Goal: Transaction & Acquisition: Purchase product/service

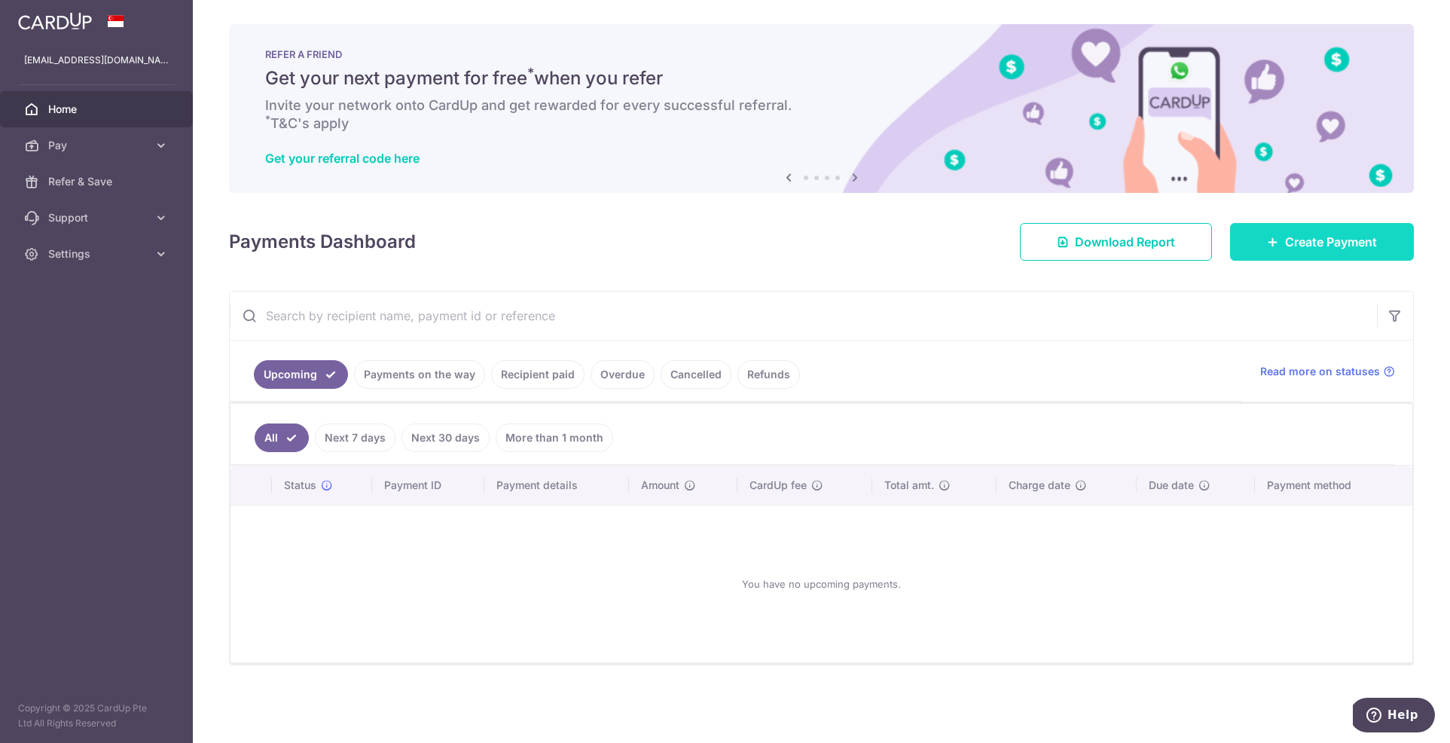
click at [1293, 234] on span "Create Payment" at bounding box center [1331, 242] width 92 height 18
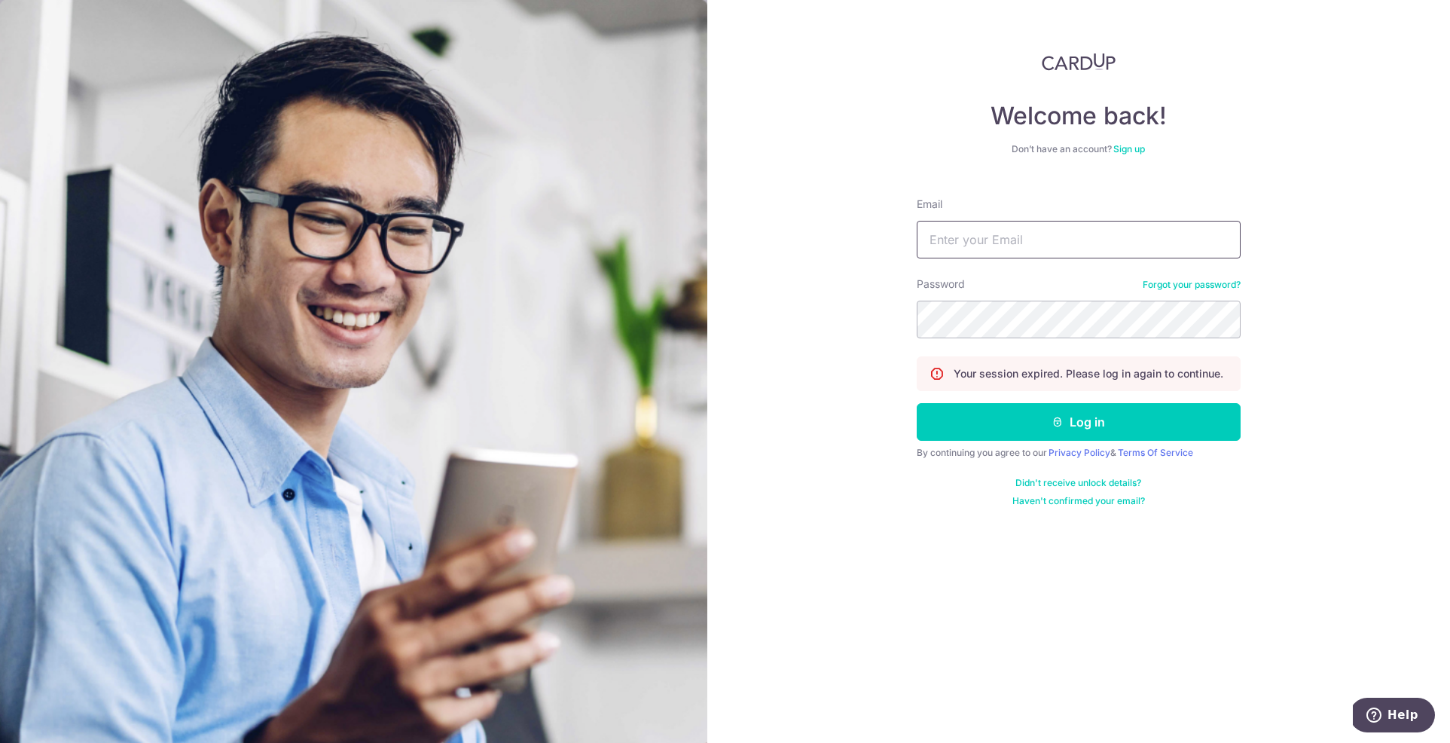
click at [1009, 246] on input "Email" at bounding box center [1079, 240] width 324 height 38
type input "tiffanyhennedige@gmail.com"
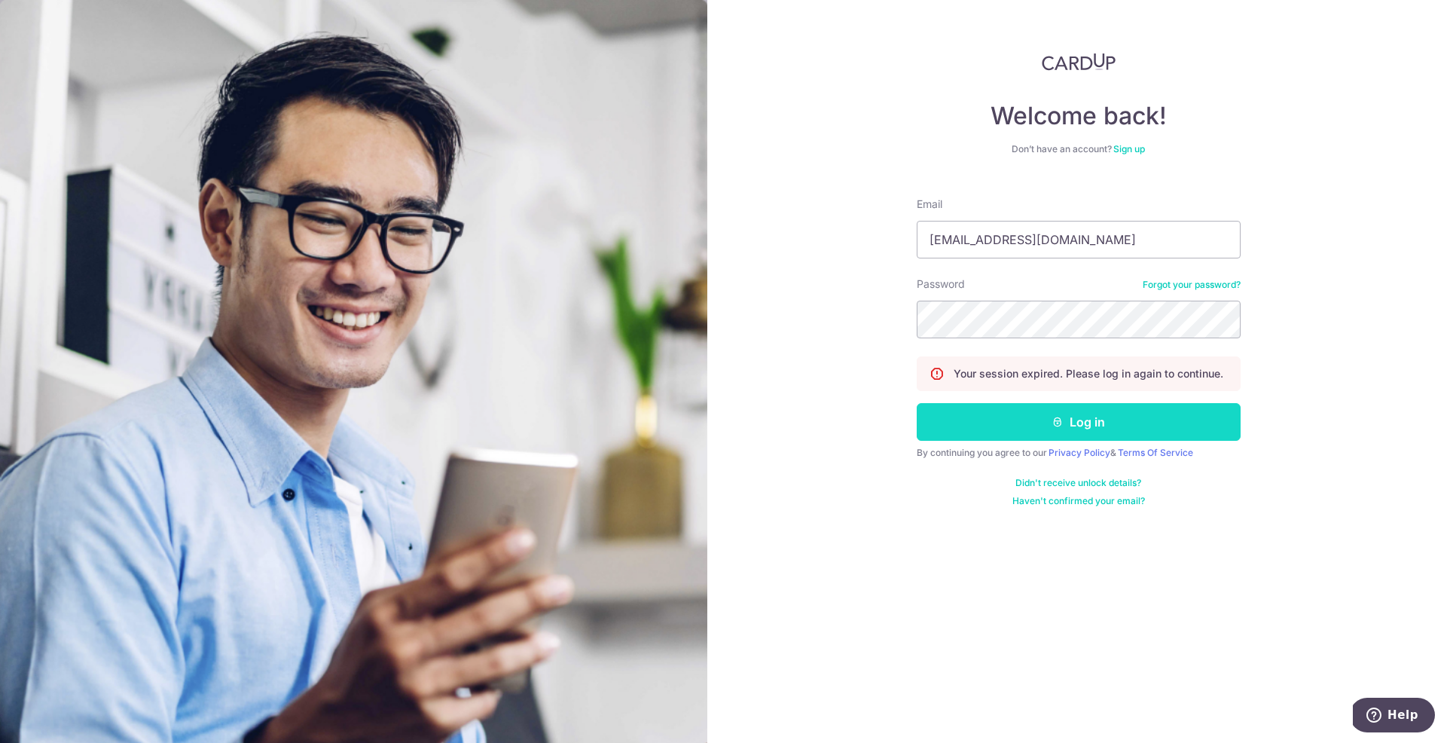
click at [1103, 418] on button "Log in" at bounding box center [1079, 422] width 324 height 38
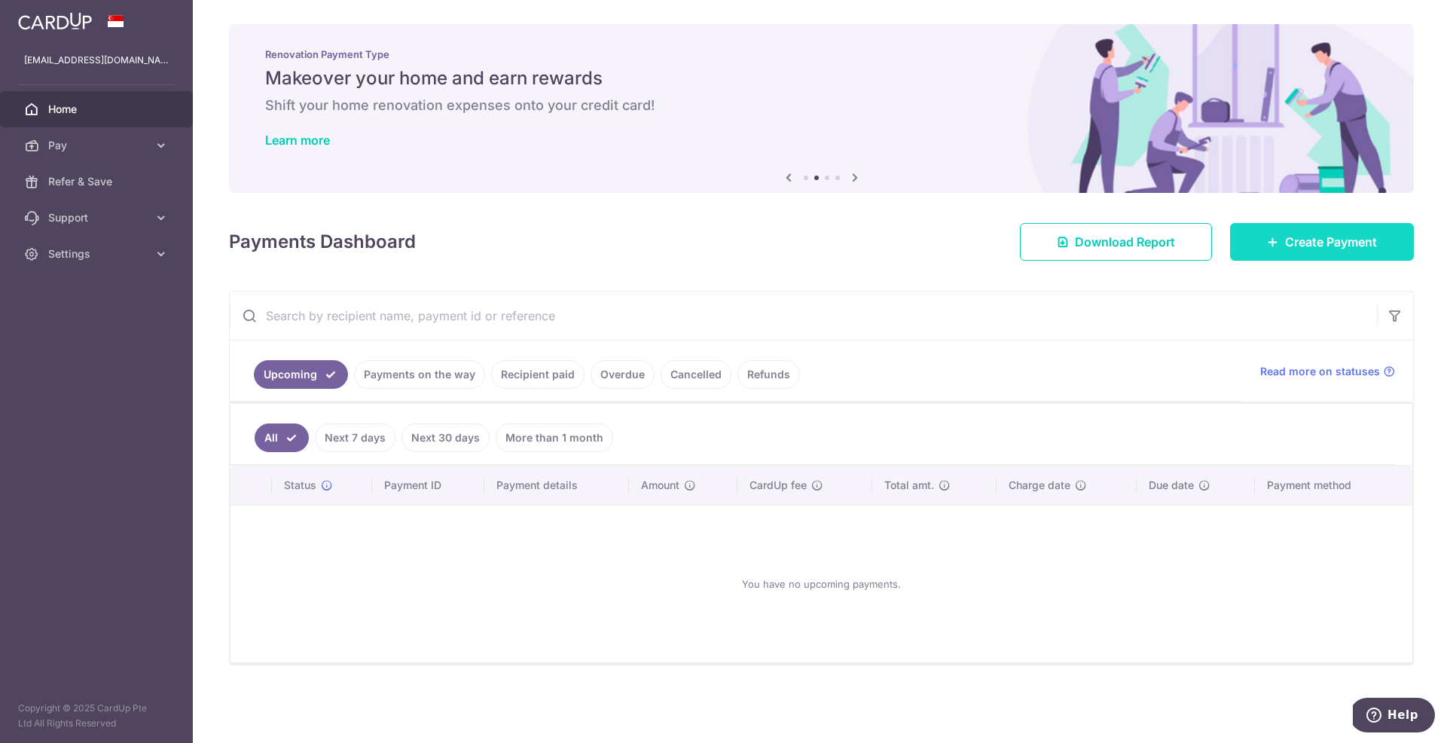
click at [1314, 241] on span "Create Payment" at bounding box center [1331, 242] width 92 height 18
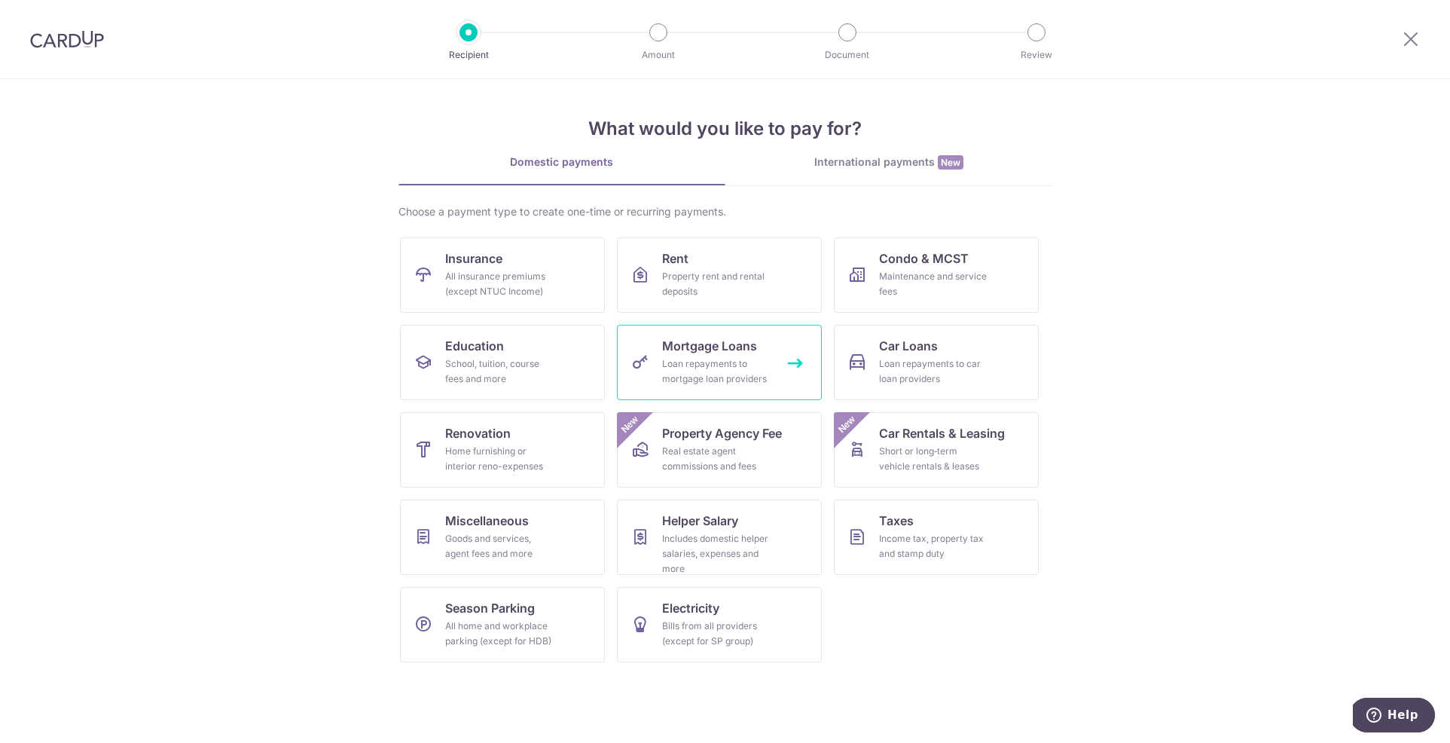
click at [739, 352] on span "Mortgage Loans" at bounding box center [709, 346] width 95 height 18
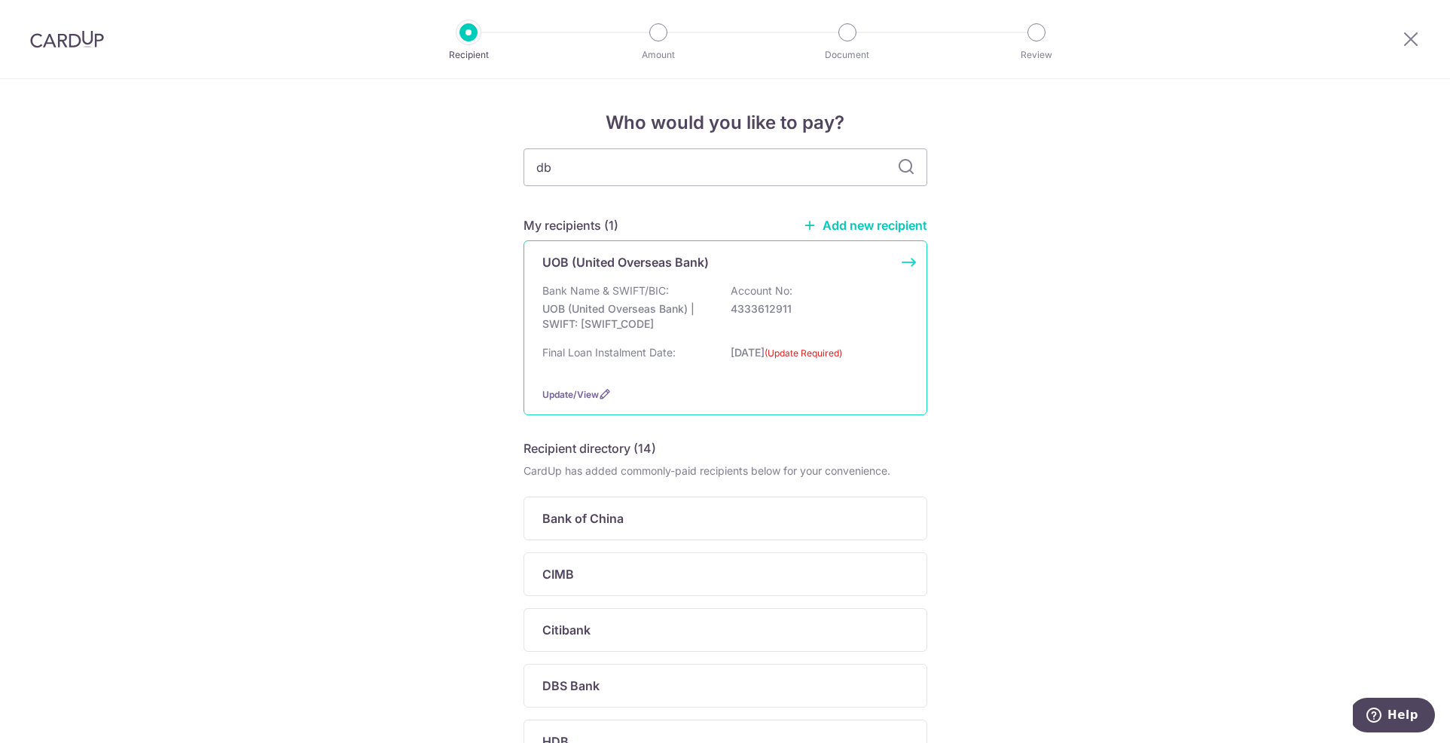
type input "dbs"
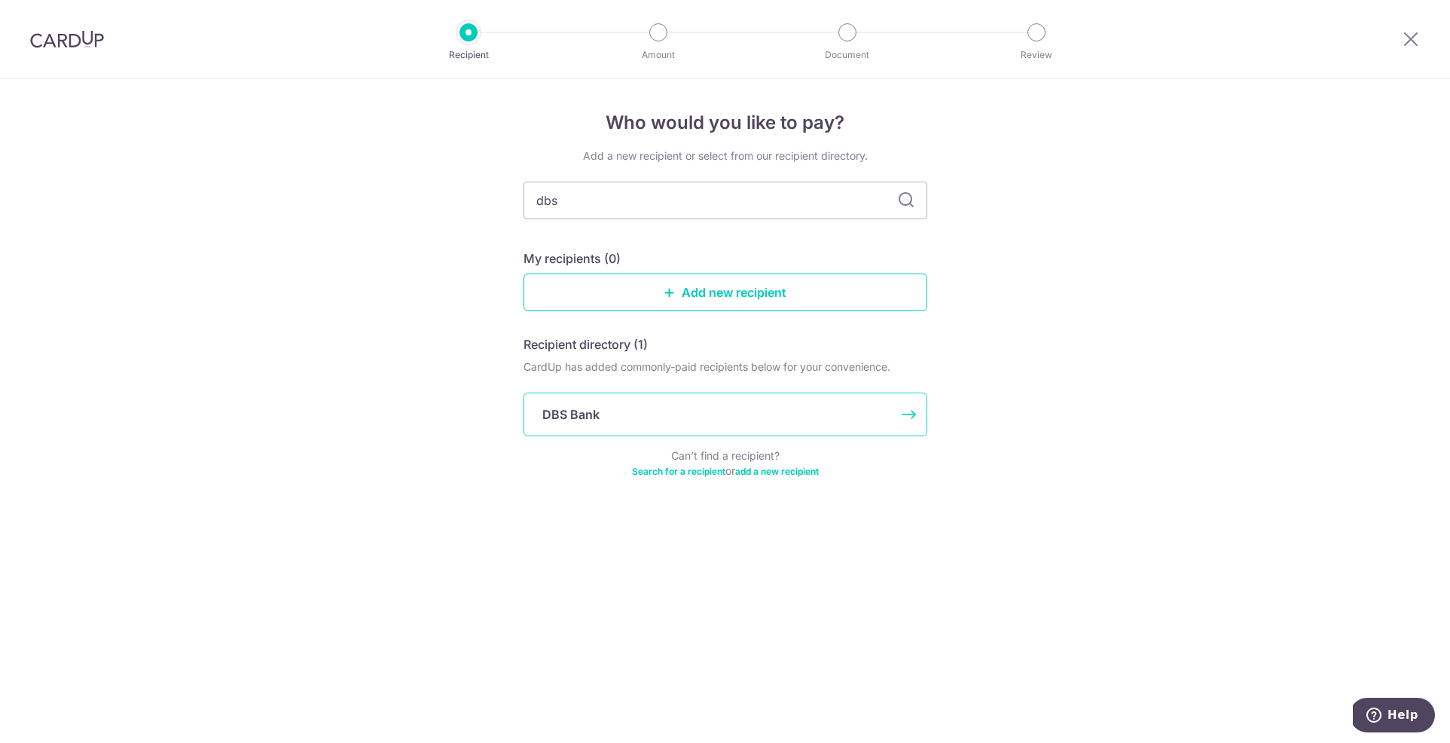
click at [590, 422] on p "DBS Bank" at bounding box center [570, 414] width 57 height 18
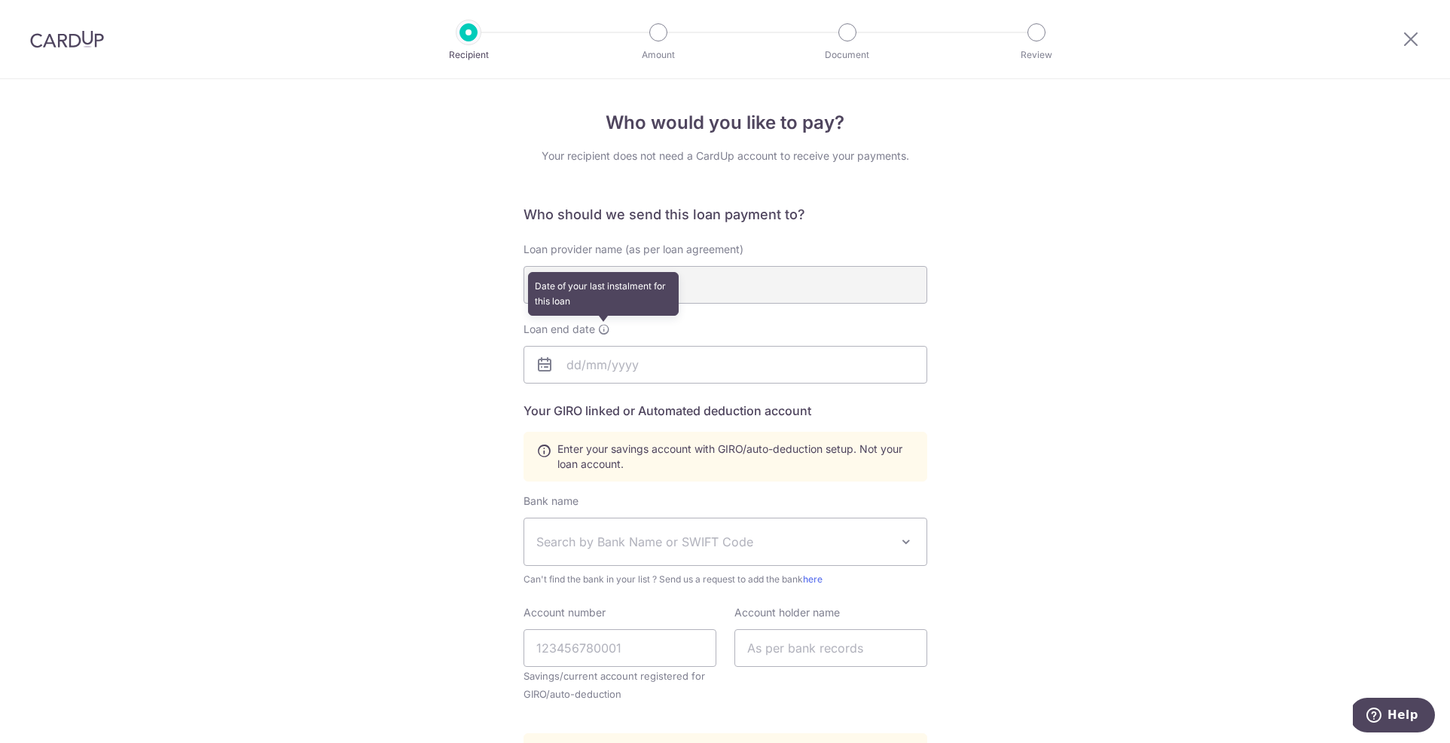
click at [598, 329] on icon at bounding box center [604, 329] width 12 height 12
click at [608, 368] on input "text" at bounding box center [725, 365] width 404 height 38
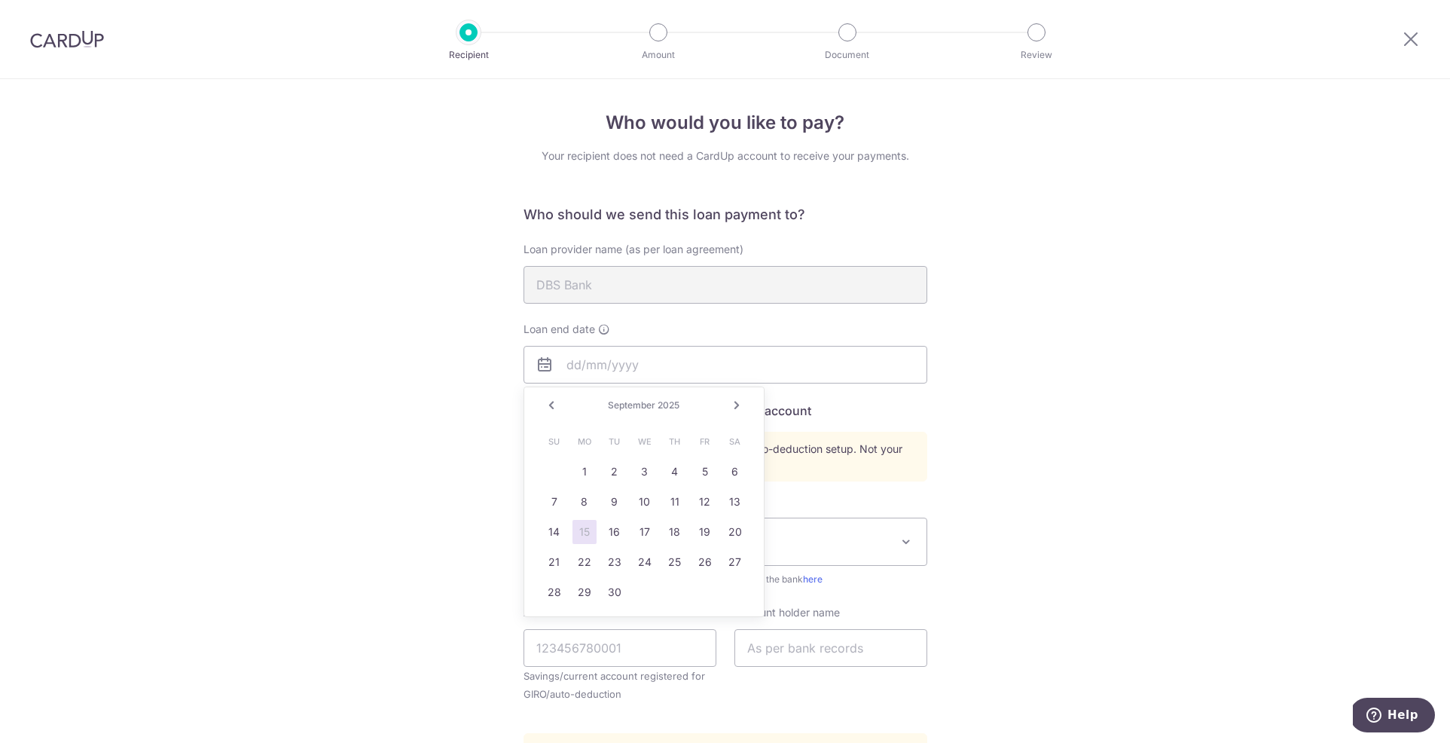
click at [735, 407] on link "Next" at bounding box center [737, 405] width 18 height 18
click at [666, 404] on span "2025" at bounding box center [663, 404] width 22 height 11
click at [687, 406] on div "October 2025" at bounding box center [644, 405] width 110 height 12
drag, startPoint x: 719, startPoint y: 407, endPoint x: 737, endPoint y: 408, distance: 17.3
click at [719, 407] on div "Prev Next October 2025" at bounding box center [644, 405] width 240 height 36
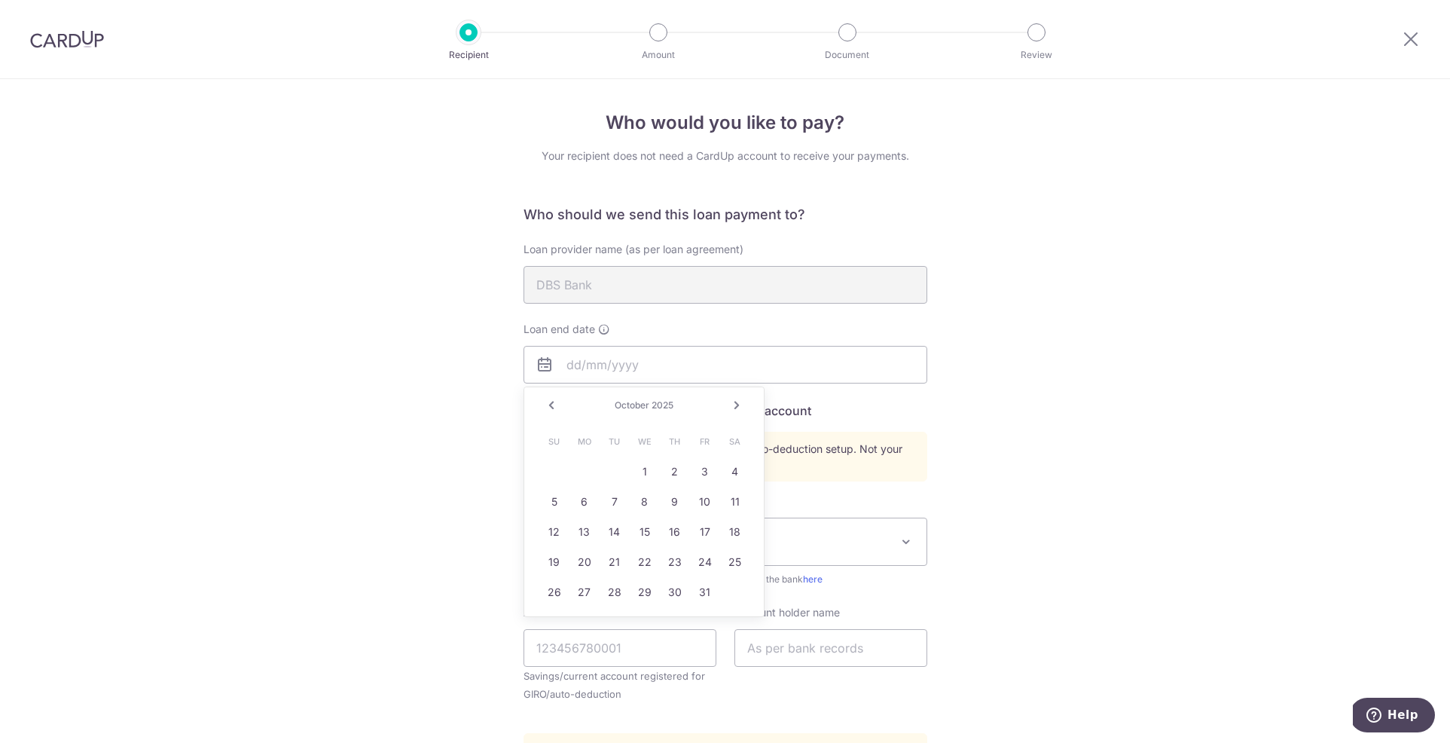
click at [737, 408] on link "Next" at bounding box center [737, 405] width 18 height 18
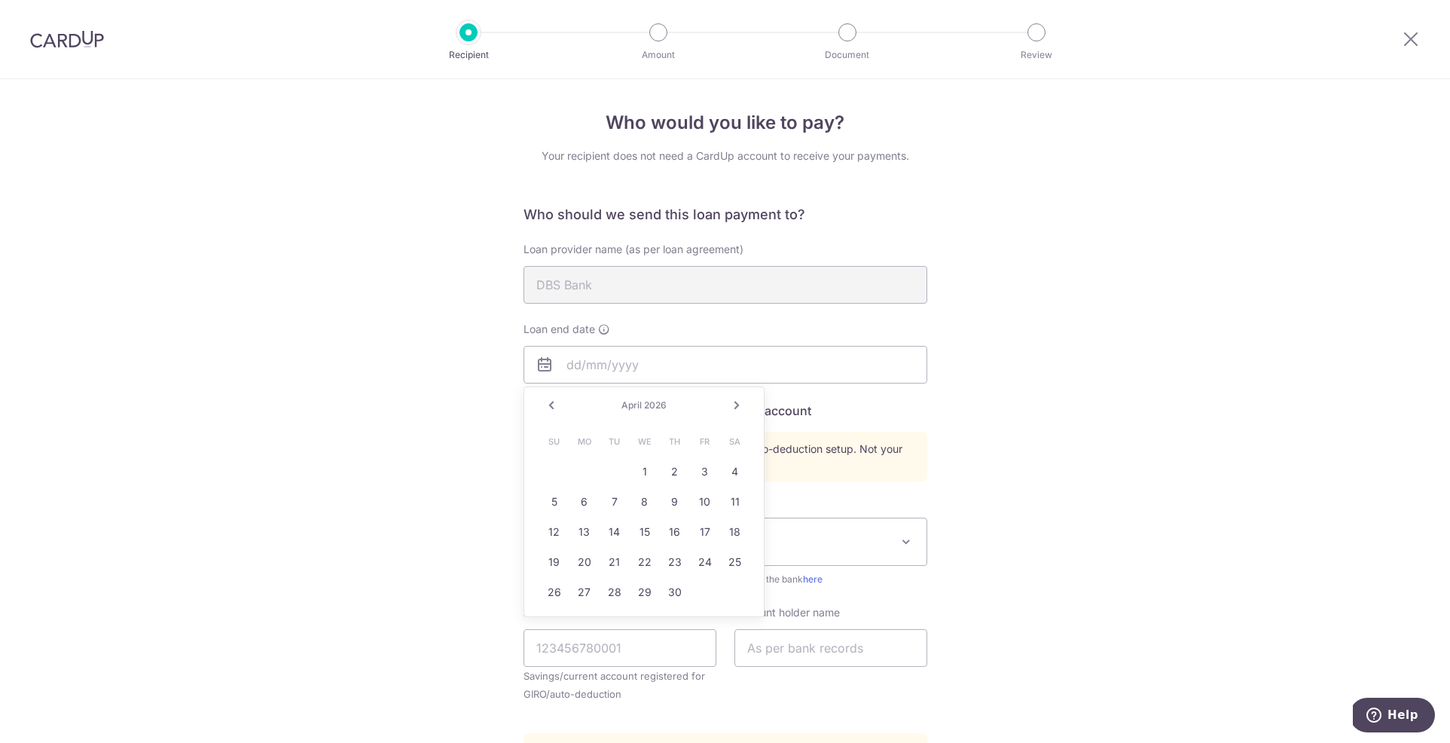
click at [737, 408] on link "Next" at bounding box center [737, 405] width 18 height 18
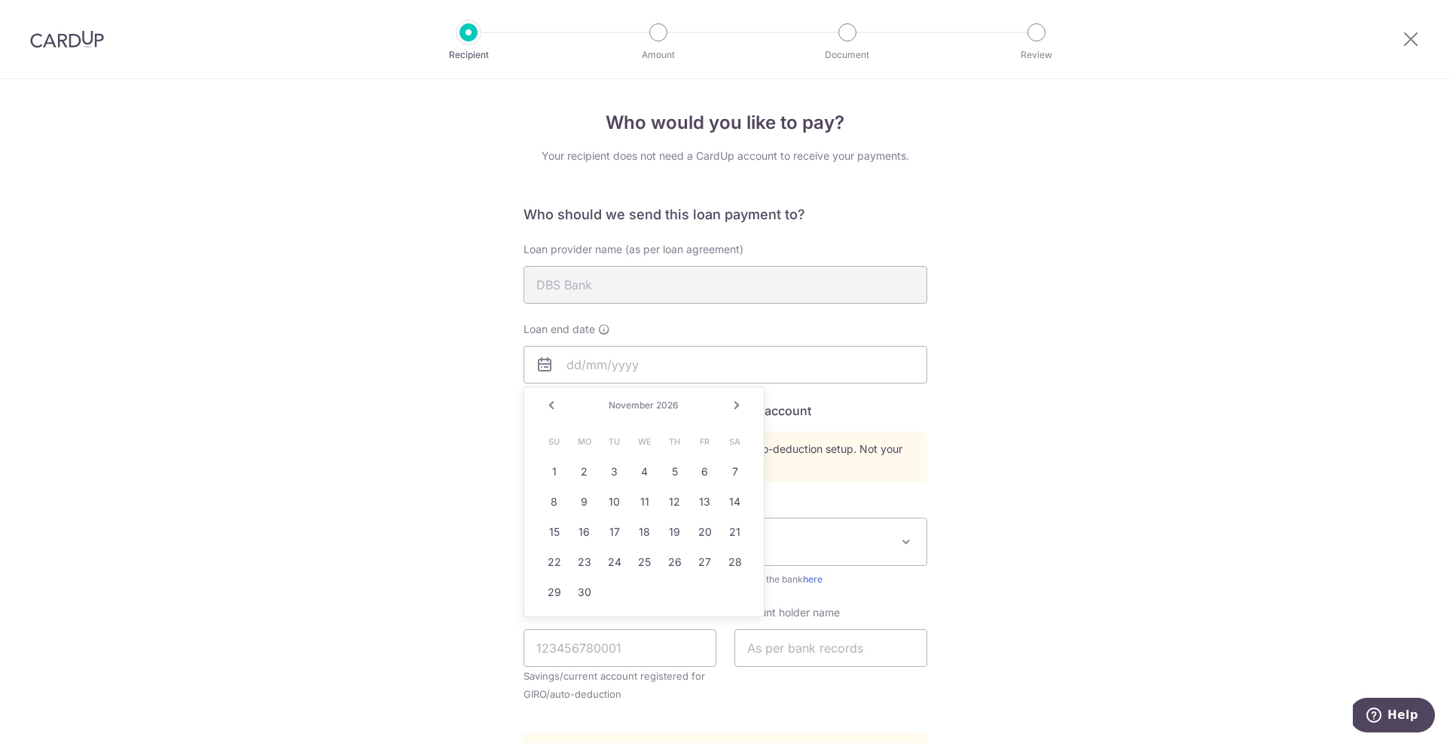
click at [737, 408] on link "Next" at bounding box center [737, 405] width 18 height 18
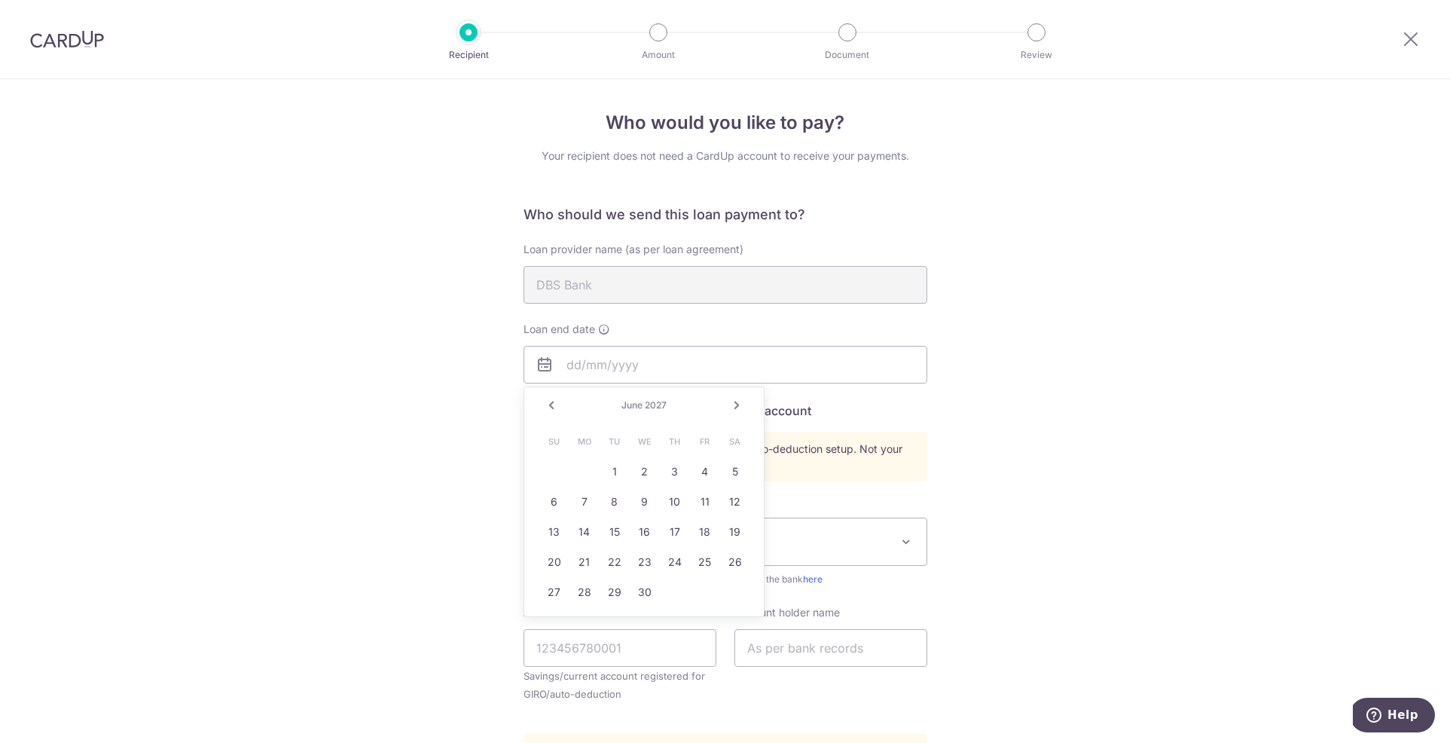
click at [737, 408] on link "Next" at bounding box center [737, 405] width 18 height 18
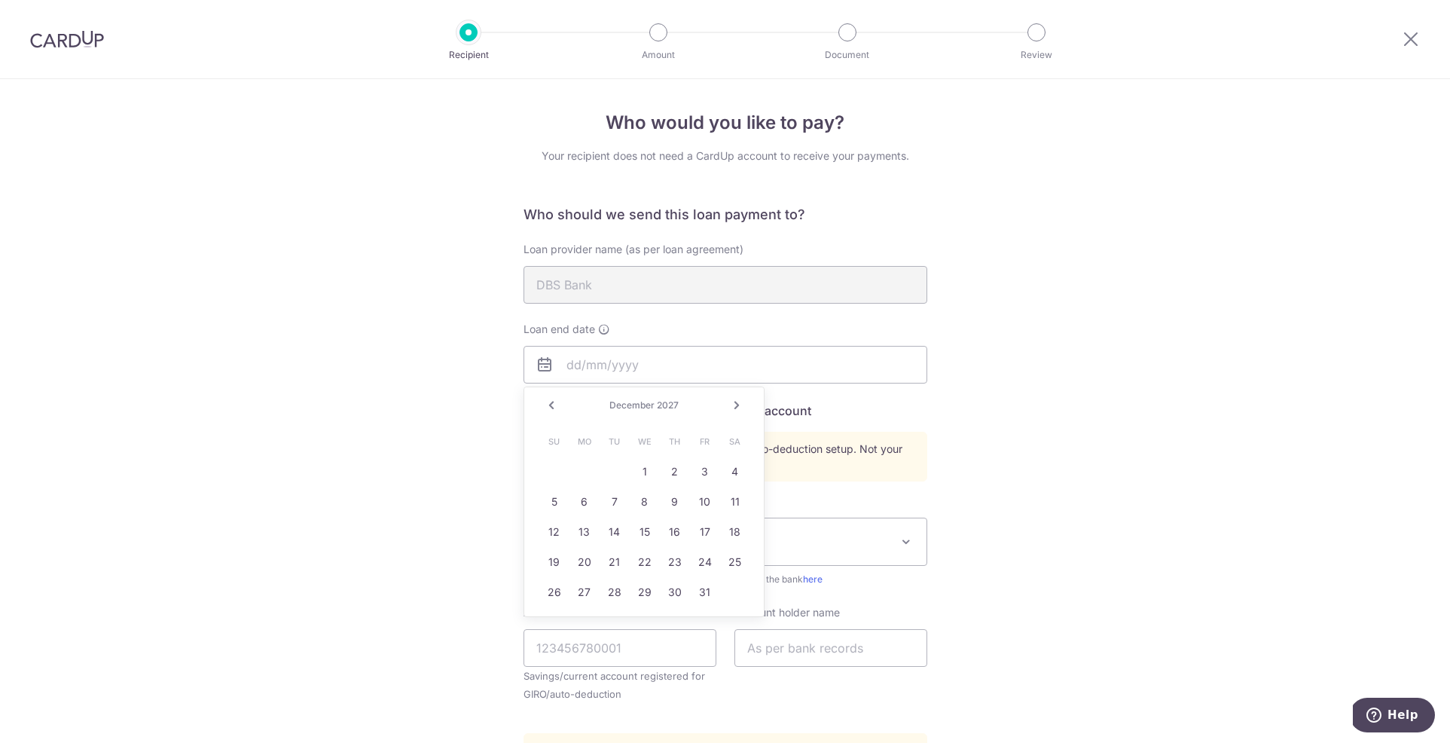
click at [737, 408] on link "Next" at bounding box center [737, 405] width 18 height 18
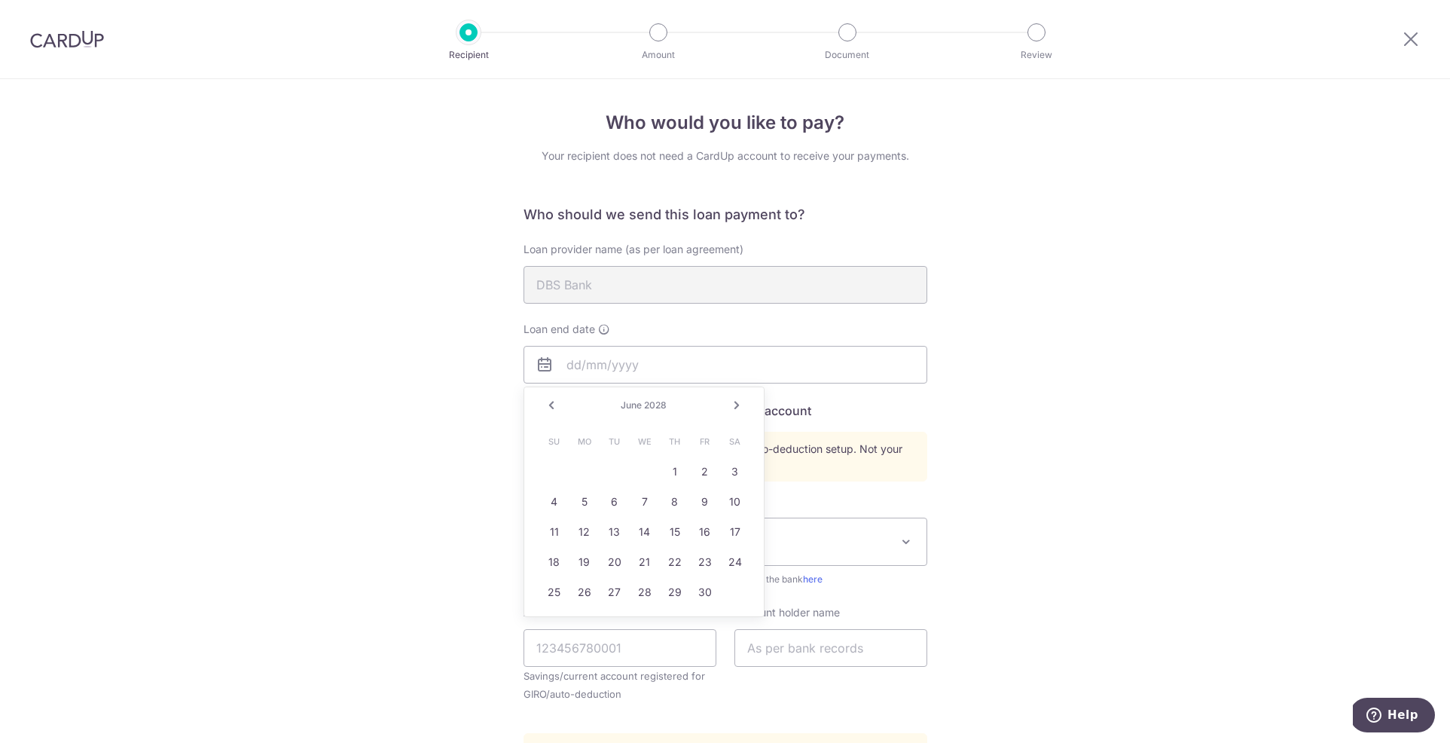
click at [737, 408] on link "Next" at bounding box center [737, 405] width 18 height 18
click at [673, 524] on link "14" at bounding box center [675, 532] width 24 height 24
type input "09/14/2028"
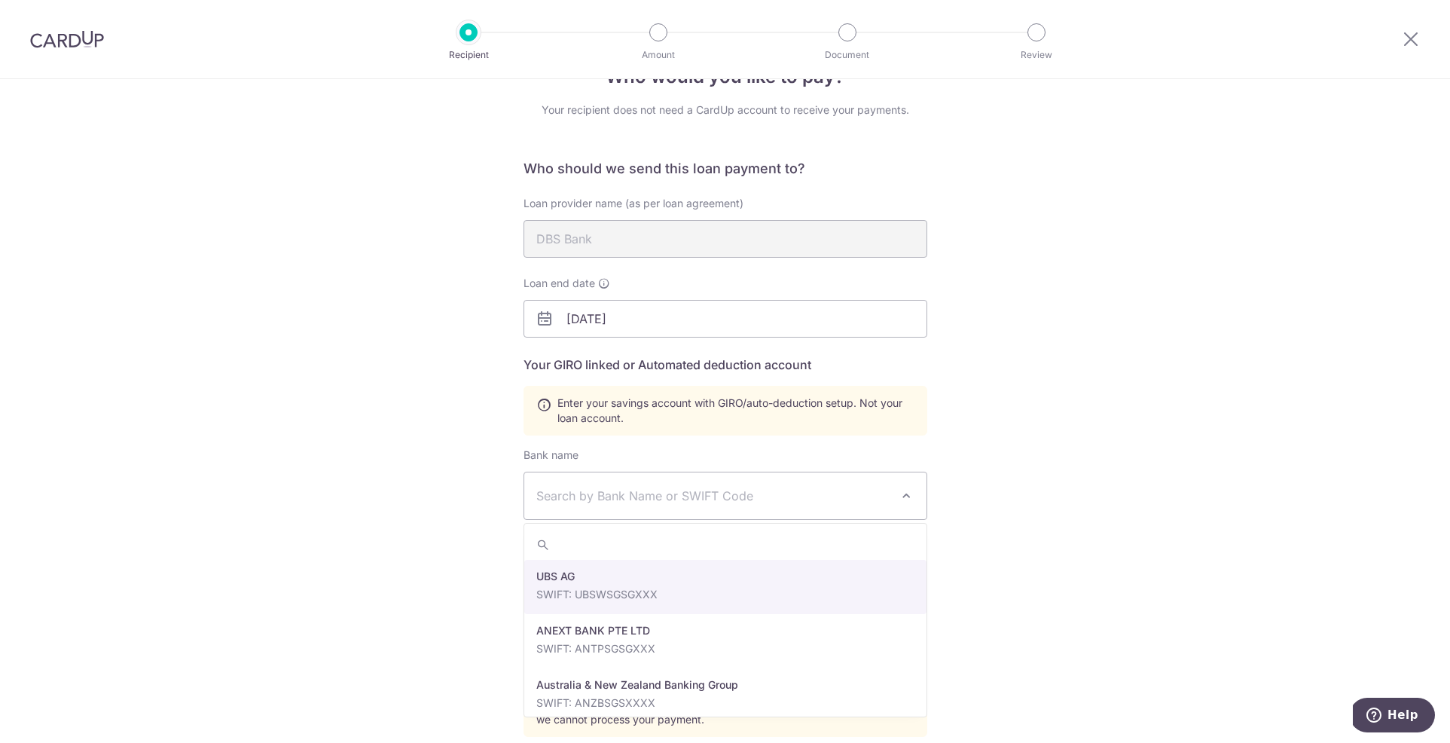
click at [748, 502] on span "Search by Bank Name or SWIFT Code" at bounding box center [713, 496] width 354 height 18
type input "dbs"
select select "6"
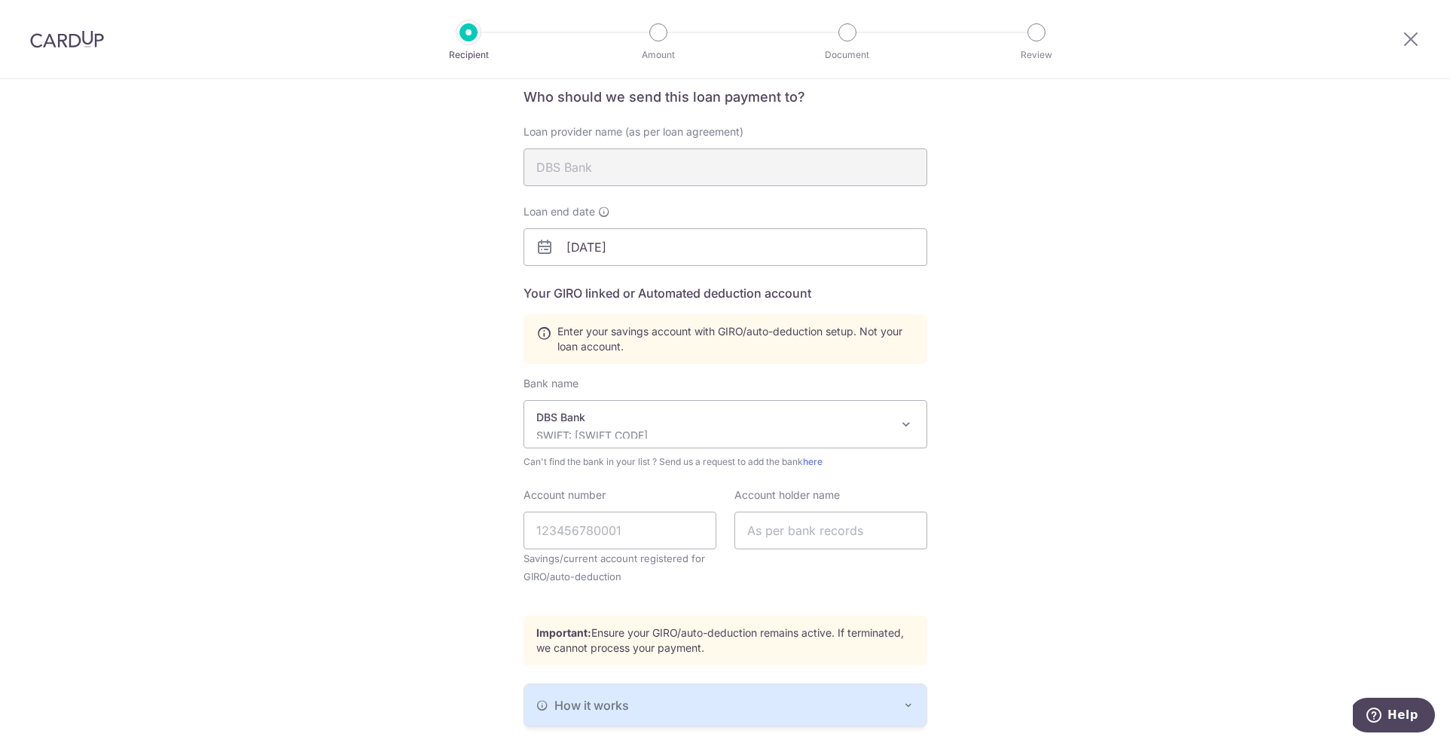
scroll to position [119, 0]
click at [637, 540] on input "Account number" at bounding box center [619, 529] width 193 height 38
type input "1201192938"
click at [797, 531] on input "text" at bounding box center [830, 529] width 193 height 38
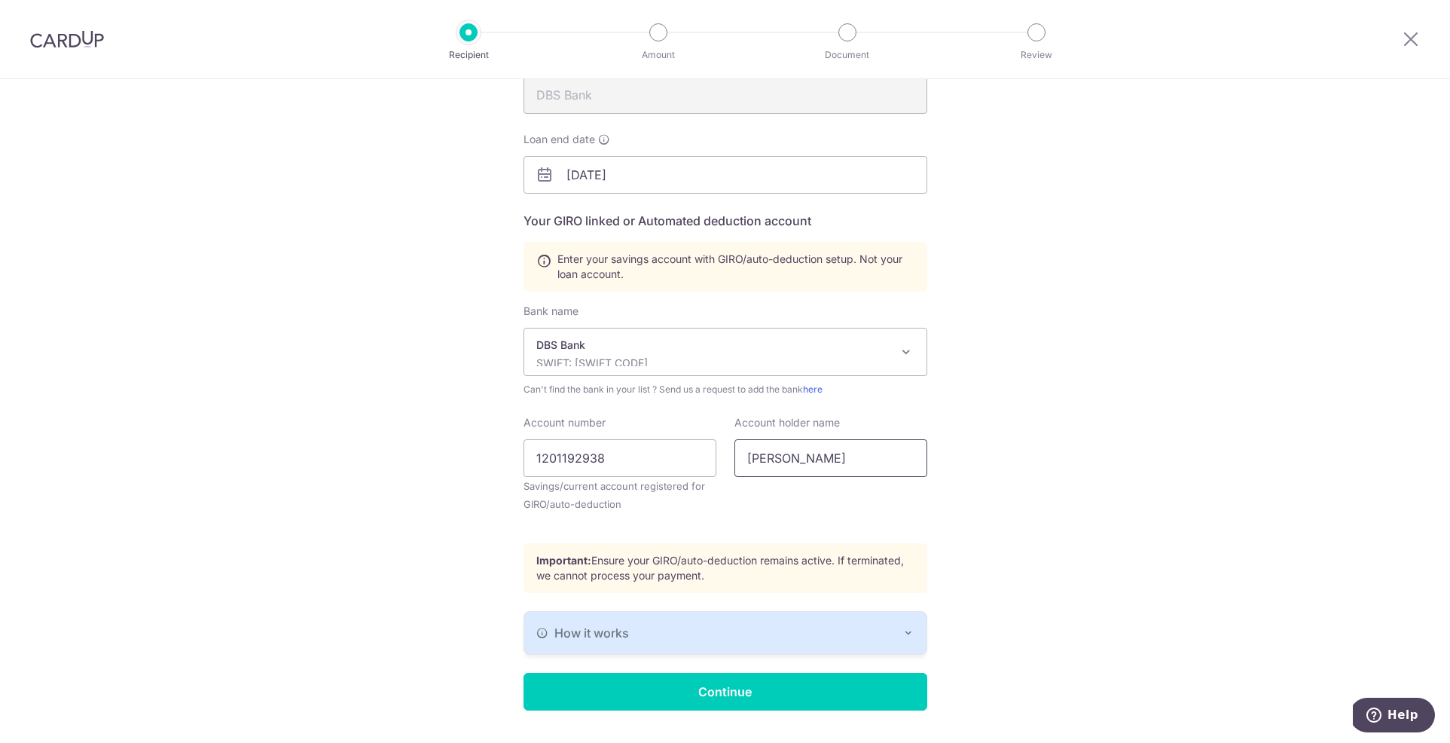
scroll to position [228, 0]
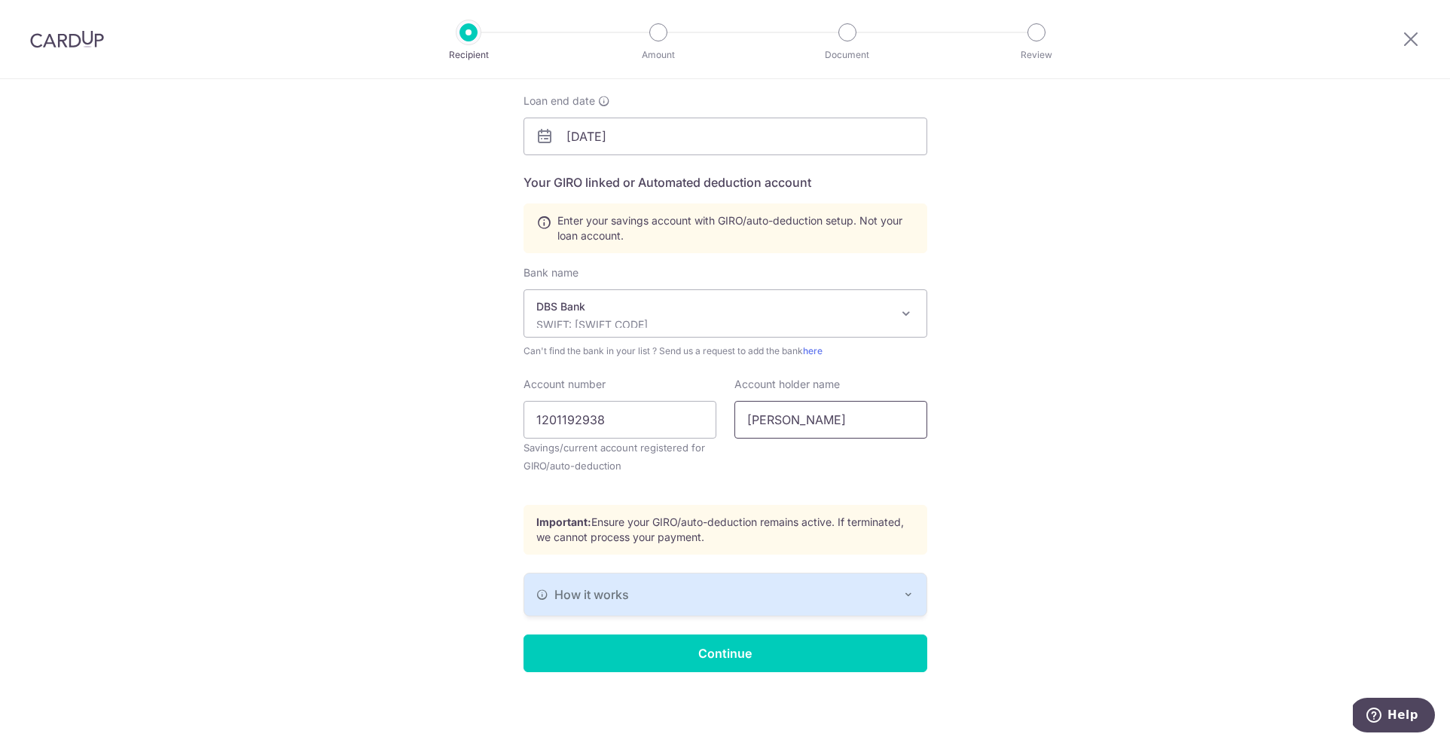
type input "Tiffany Priyanthi Hennedige"
click at [915, 596] on button "How it works" at bounding box center [725, 594] width 402 height 42
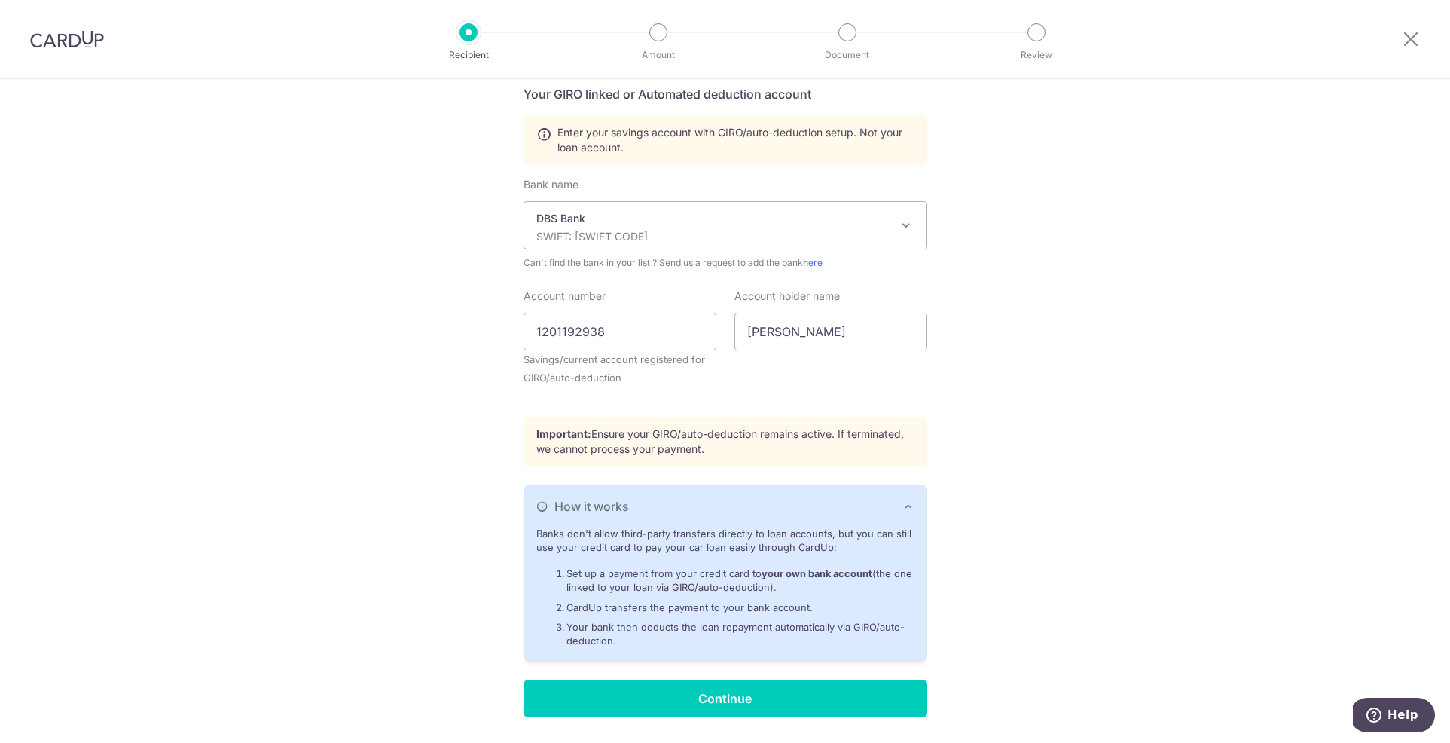
scroll to position [310, 0]
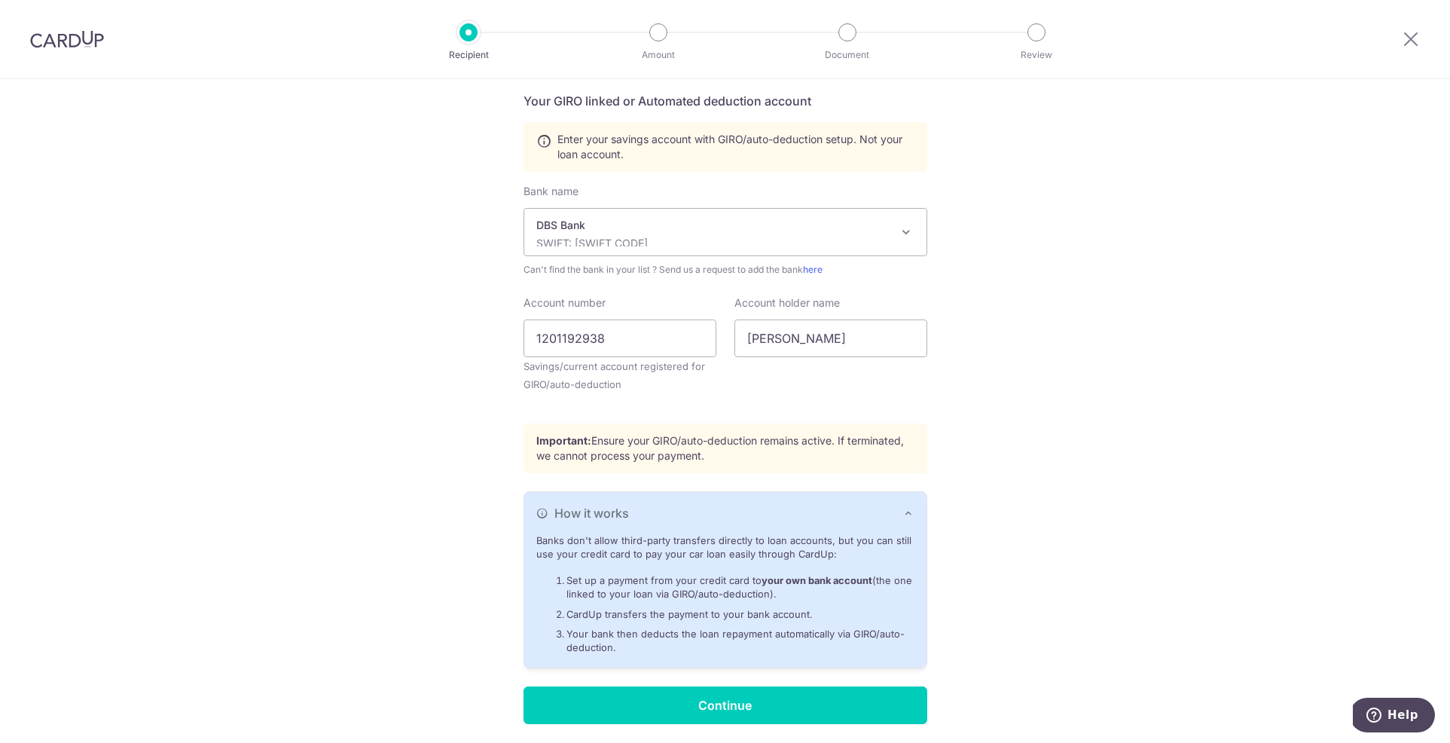
click at [915, 519] on button "How it works" at bounding box center [725, 513] width 402 height 42
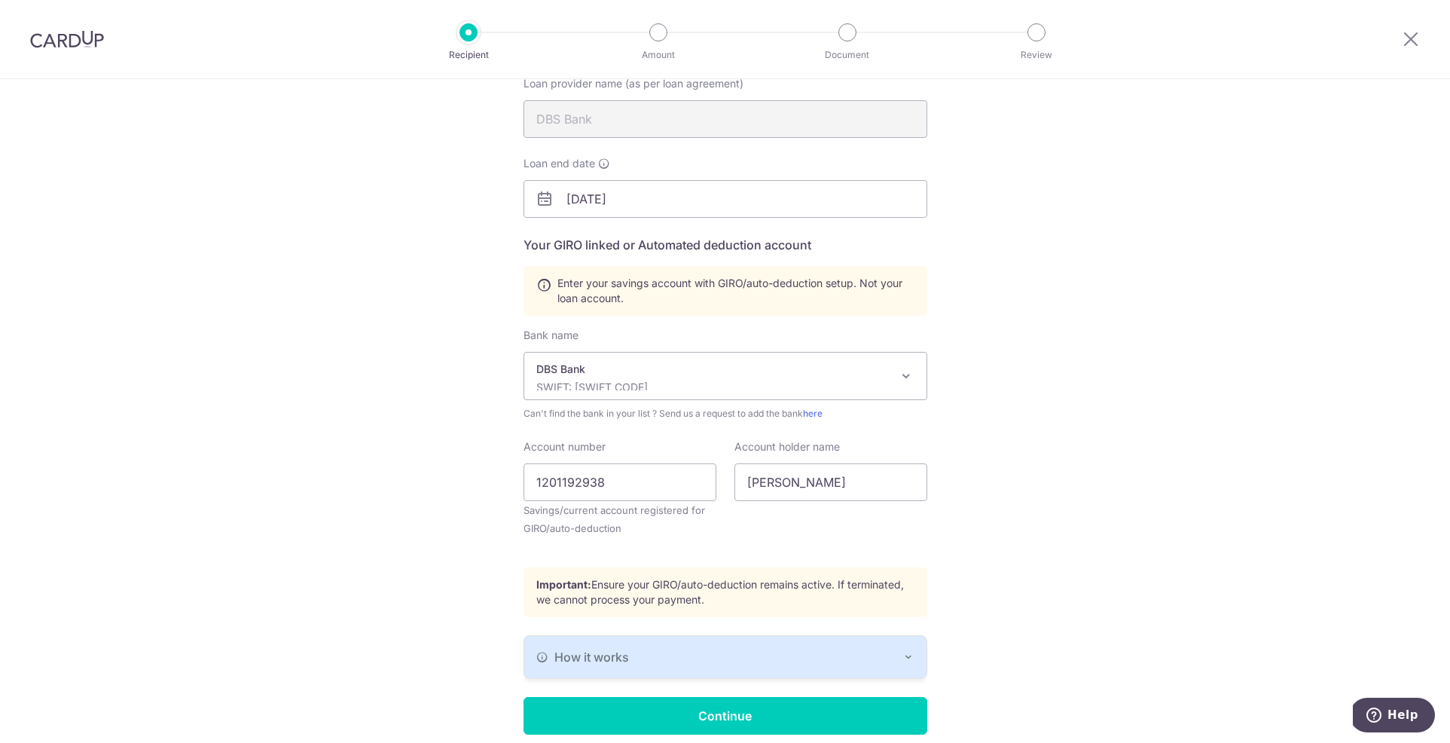
scroll to position [176, 0]
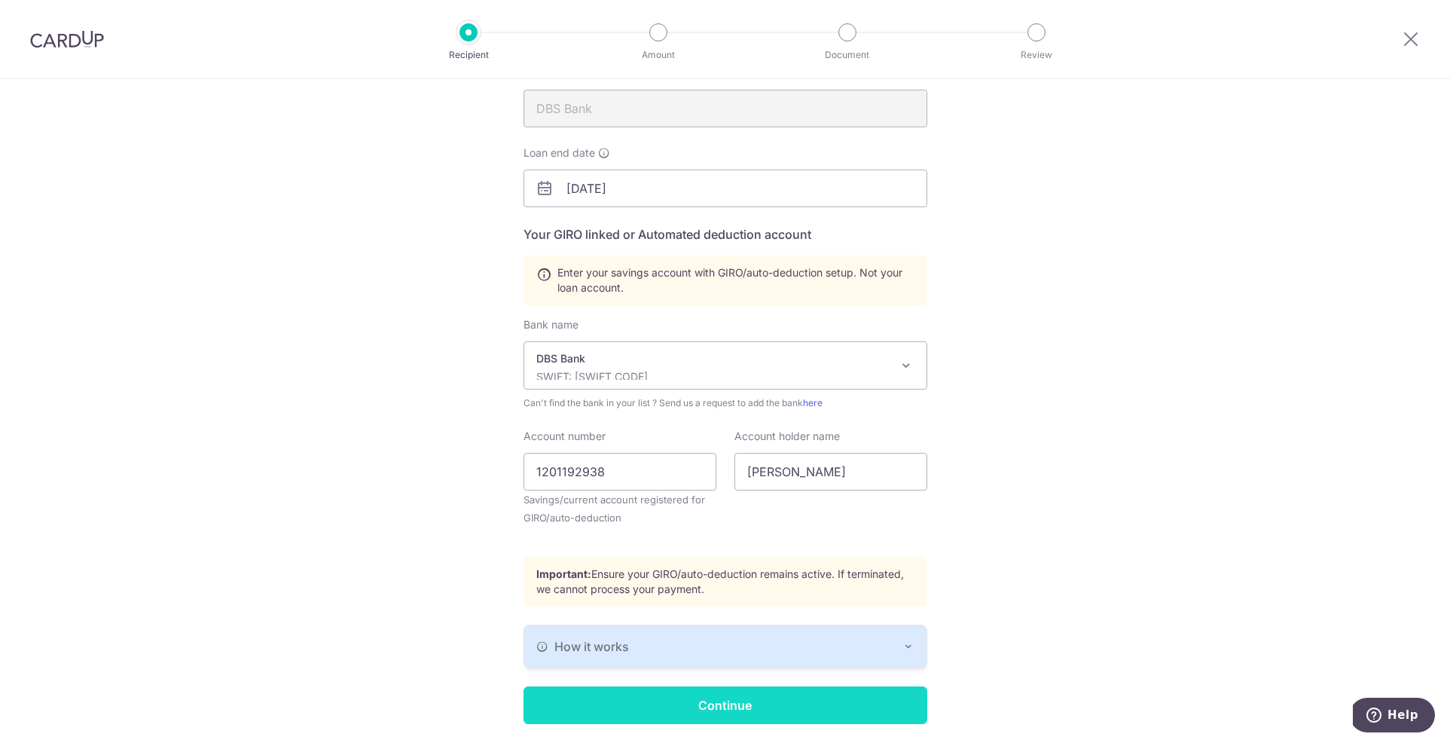
click at [768, 700] on input "Continue" at bounding box center [725, 705] width 404 height 38
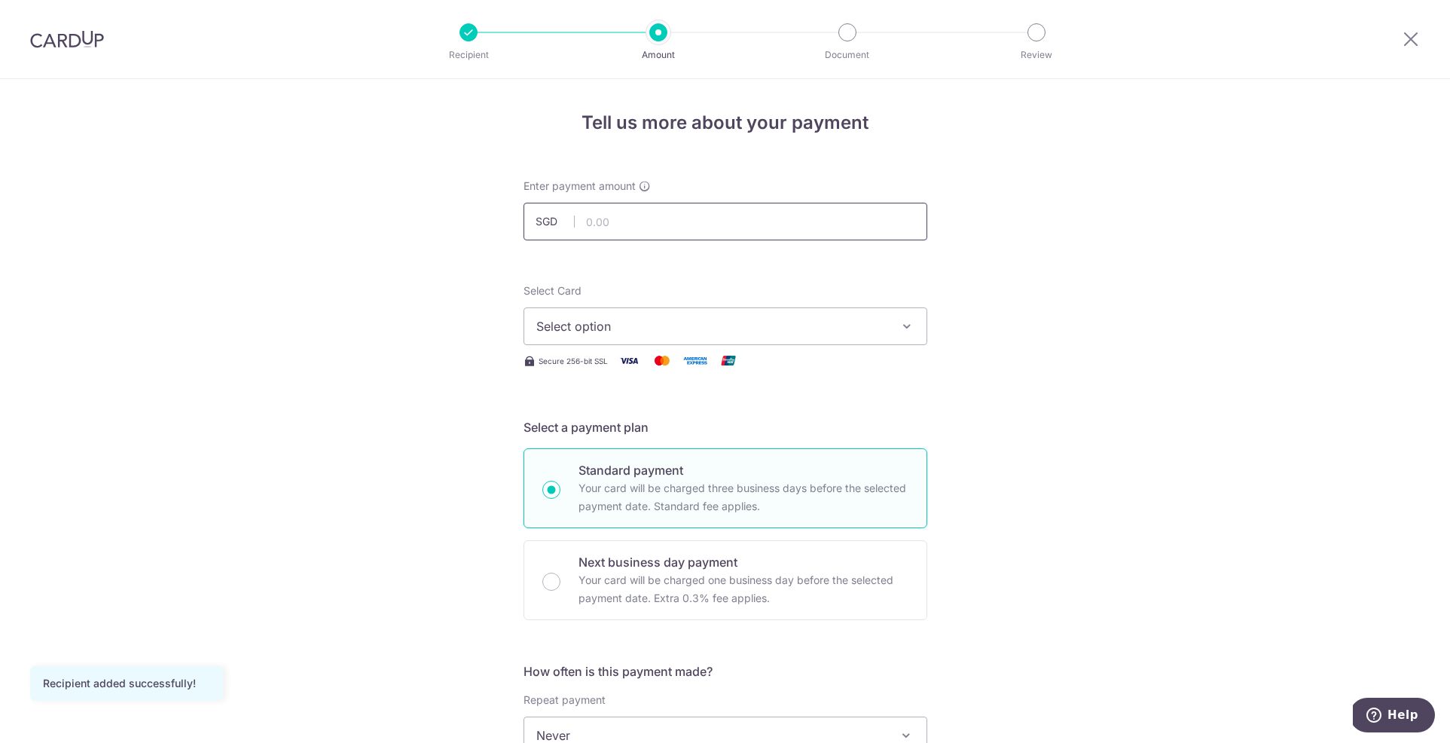
click at [659, 220] on input "text" at bounding box center [725, 222] width 404 height 38
type input "11,112.00"
click at [712, 320] on span "Select option" at bounding box center [711, 326] width 351 height 18
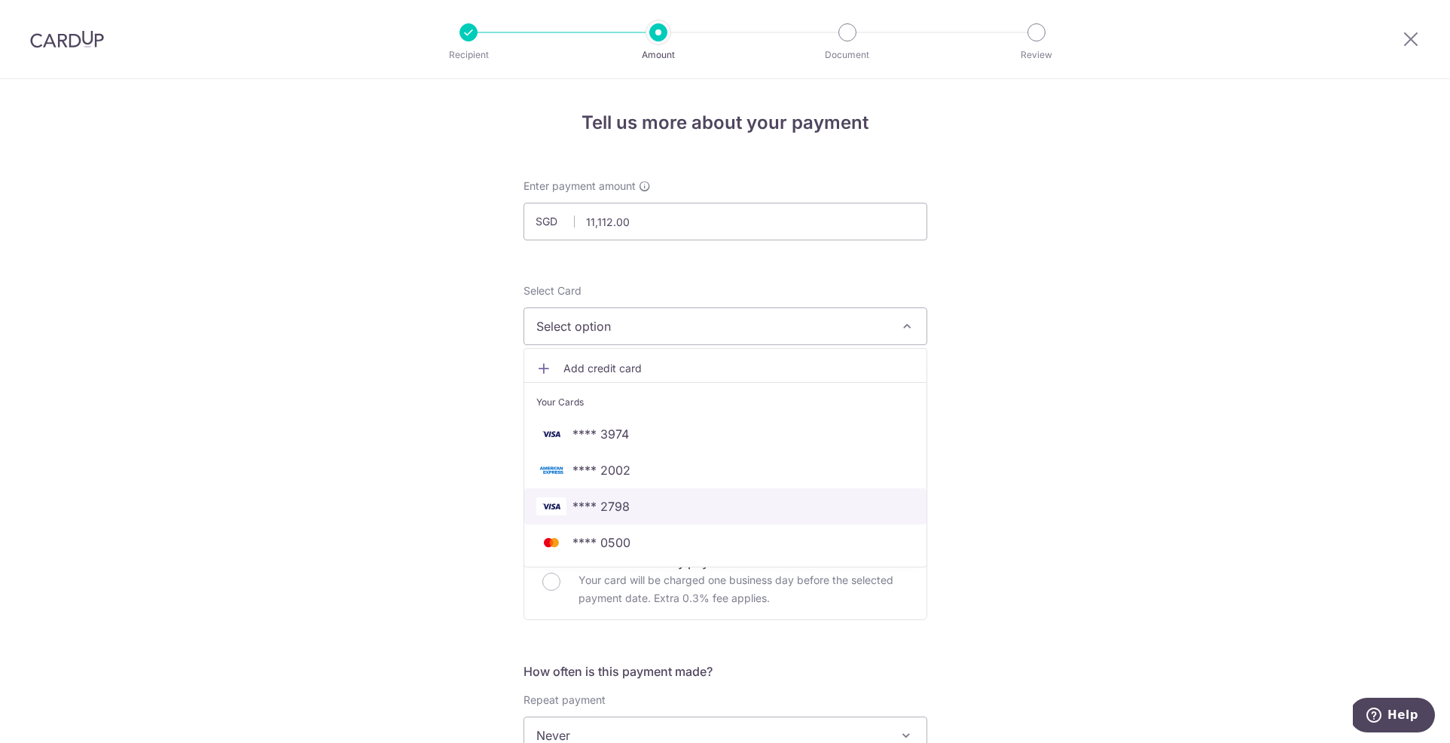
click at [691, 499] on span "**** 2798" at bounding box center [725, 506] width 378 height 18
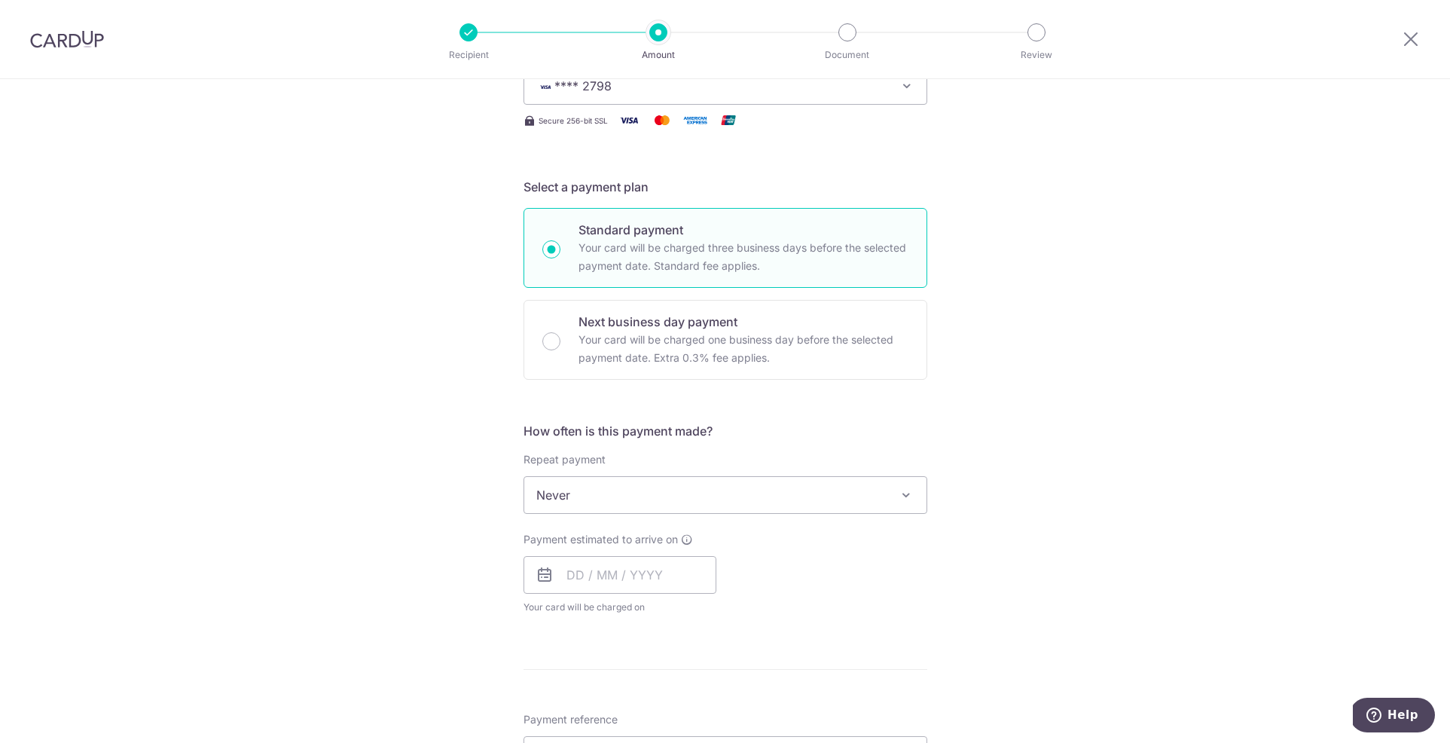
scroll to position [242, 0]
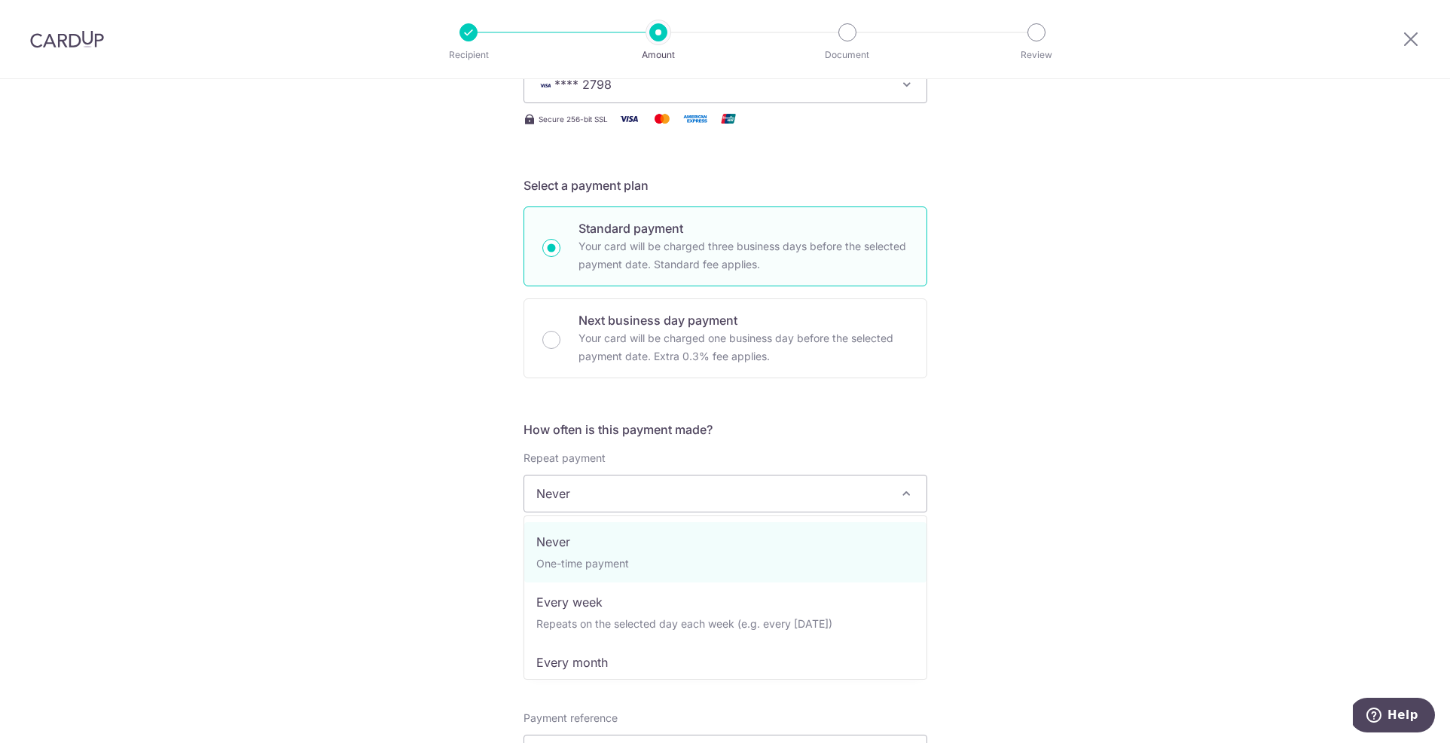
click at [691, 499] on span "Never" at bounding box center [725, 493] width 402 height 36
select select "3"
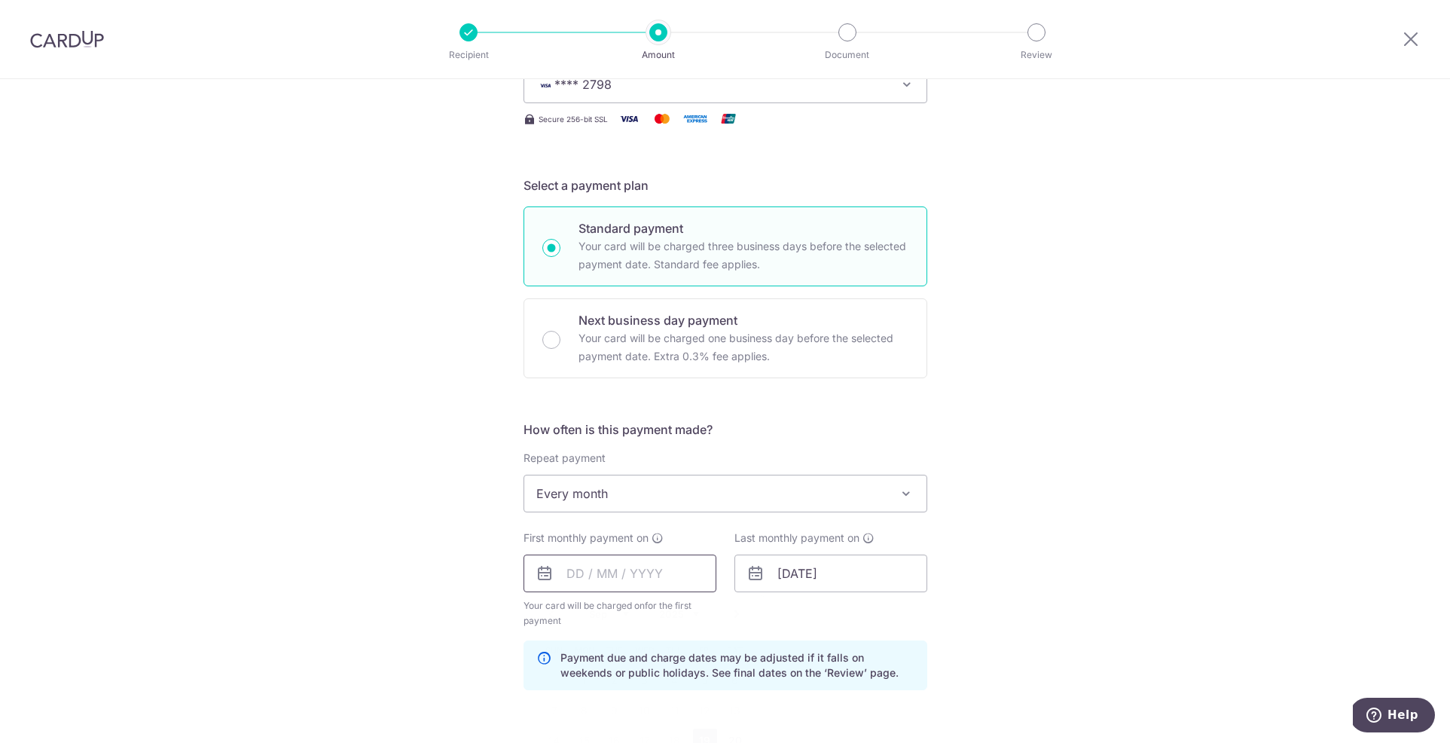
click at [648, 577] on input "text" at bounding box center [619, 573] width 193 height 38
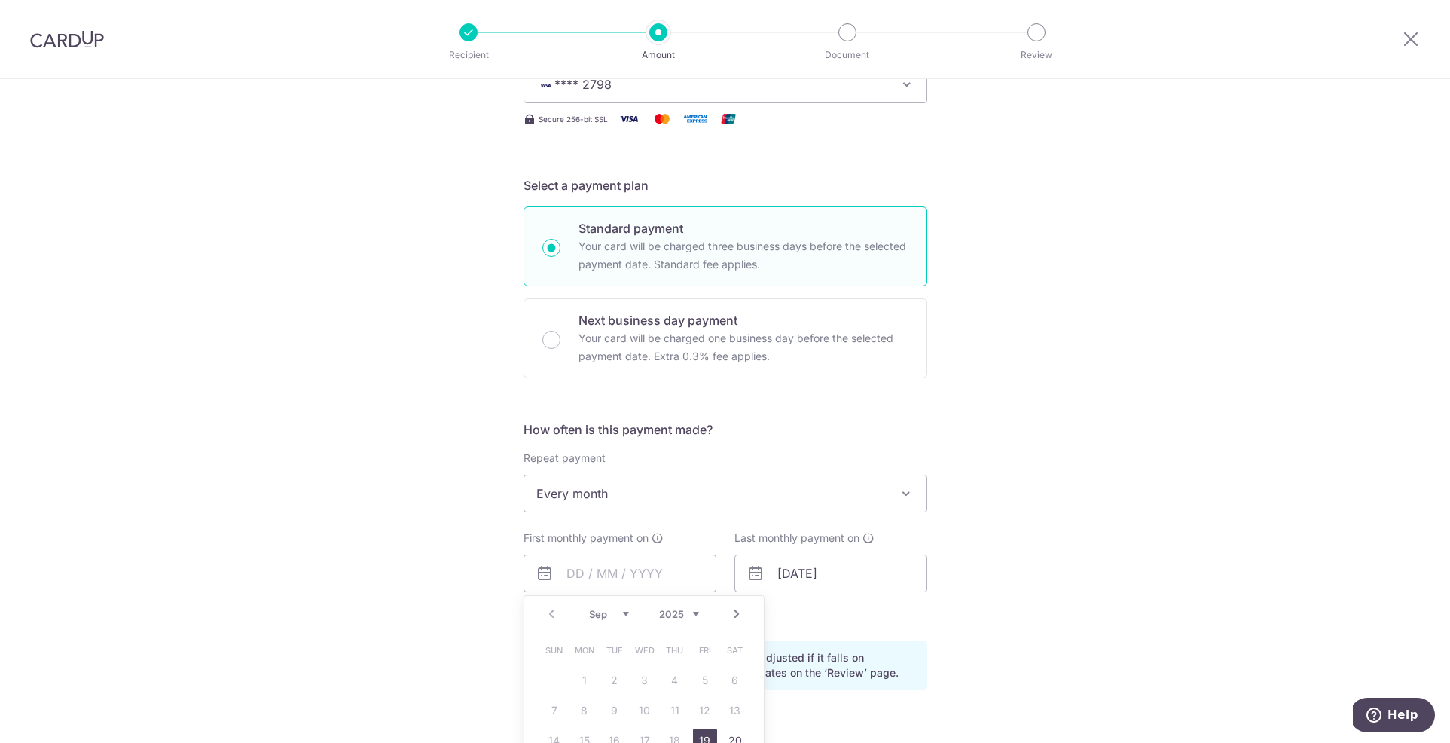
click at [741, 609] on link "Next" at bounding box center [737, 614] width 18 height 18
click at [643, 683] on link "1" at bounding box center [645, 680] width 24 height 24
type input "[DATE]"
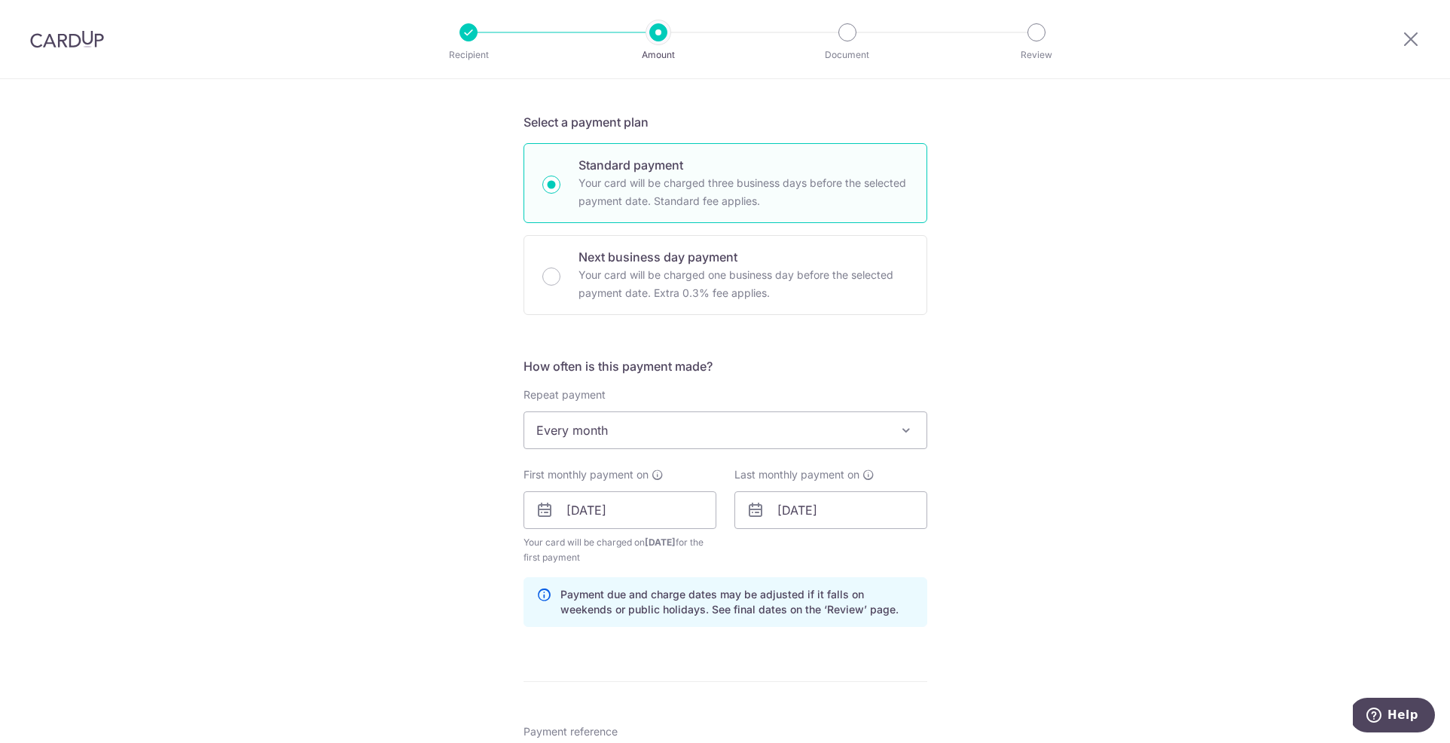
scroll to position [346, 0]
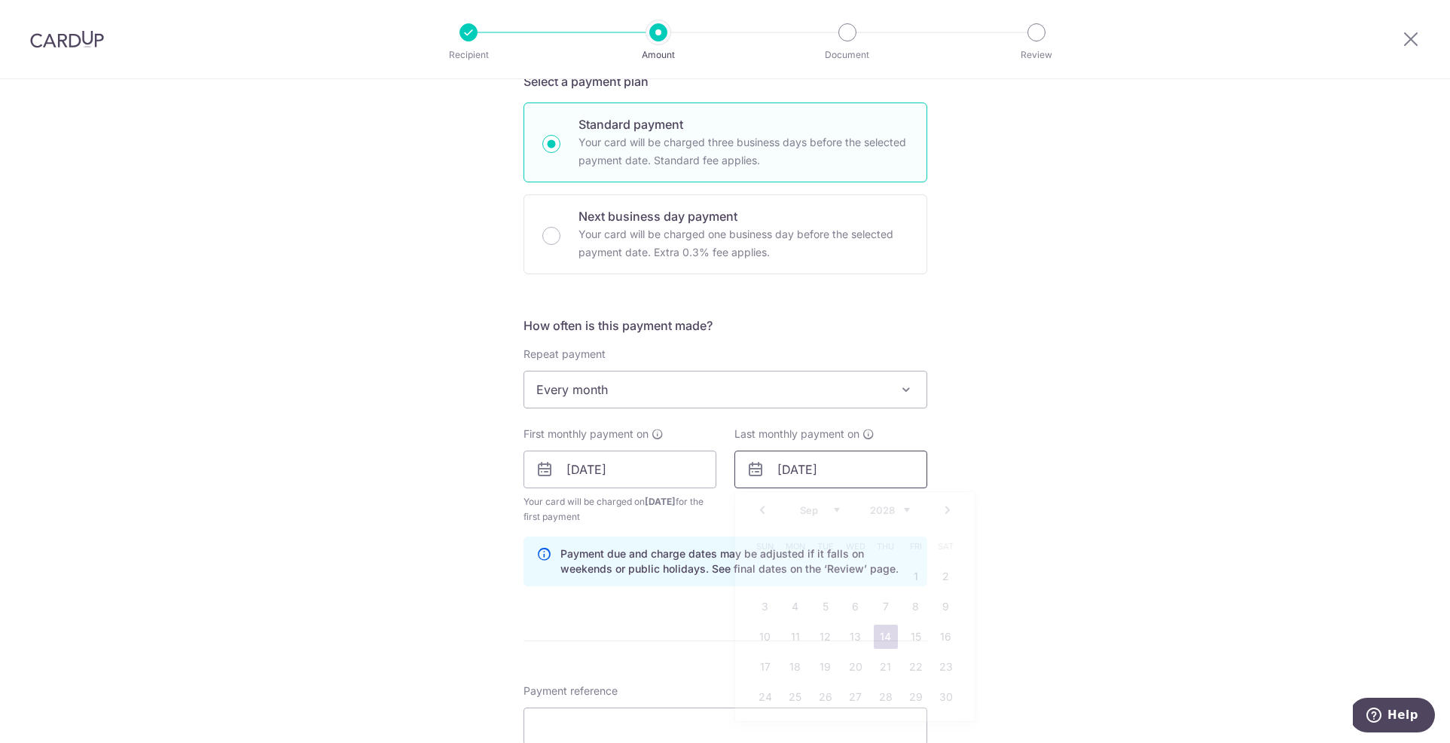
click at [816, 474] on input "14/09/2028" at bounding box center [830, 469] width 193 height 38
click at [903, 511] on select "2024 2025 2026 2027 2028 2029 2030 2031 2032 2033 2034 2035" at bounding box center [890, 510] width 40 height 12
click at [852, 632] on link "16" at bounding box center [856, 636] width 24 height 24
type input "16/09/2026"
click at [852, 632] on form "Enter payment amount SGD 11,112.00 11112.00 Recipient added successfully! Selec…" at bounding box center [725, 467] width 404 height 1269
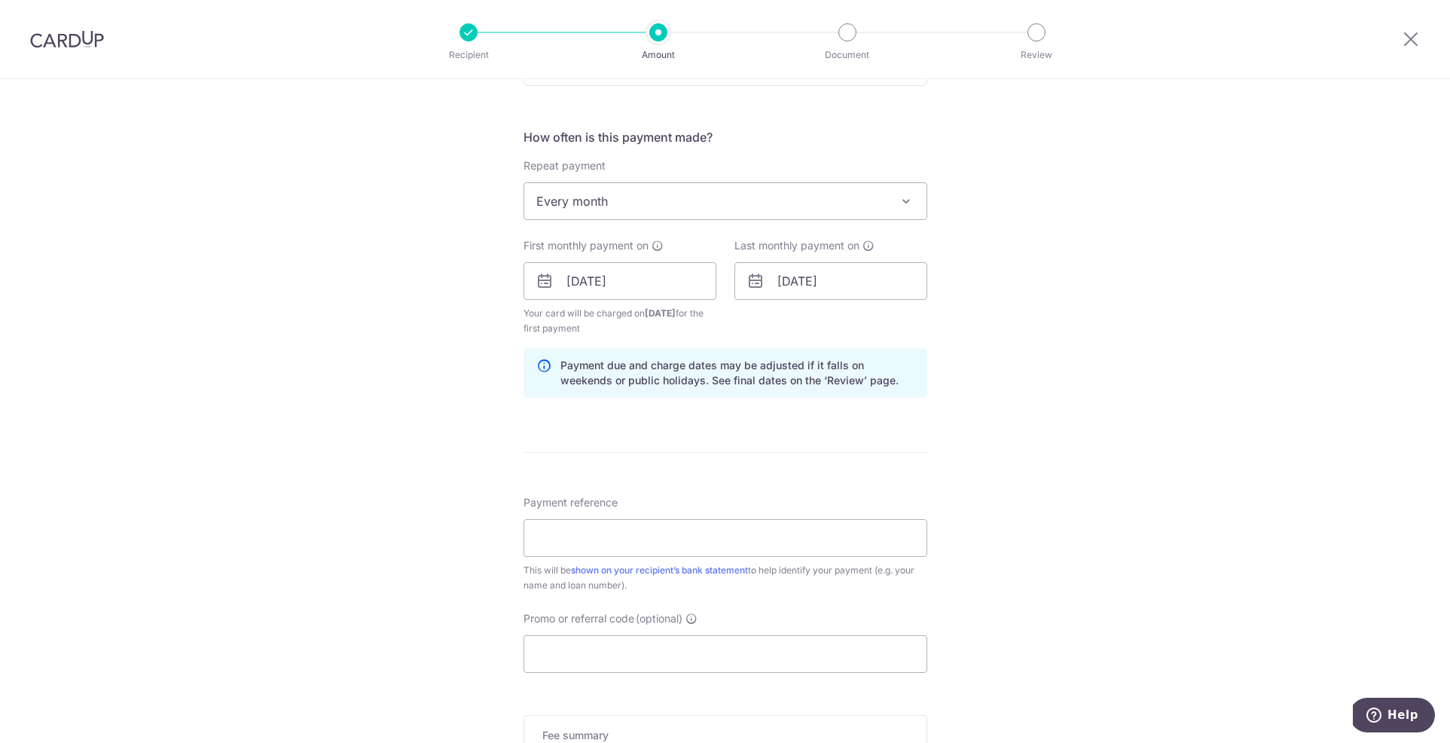
scroll to position [536, 0]
click at [743, 536] on input "Payment reference" at bounding box center [725, 536] width 404 height 38
click at [931, 536] on div "Tell us more about your payment Enter payment amount SGD 11,112.00 11112.00 Rec…" at bounding box center [725, 263] width 1450 height 1439
click at [832, 533] on input "Payment reference" at bounding box center [725, 536] width 404 height 38
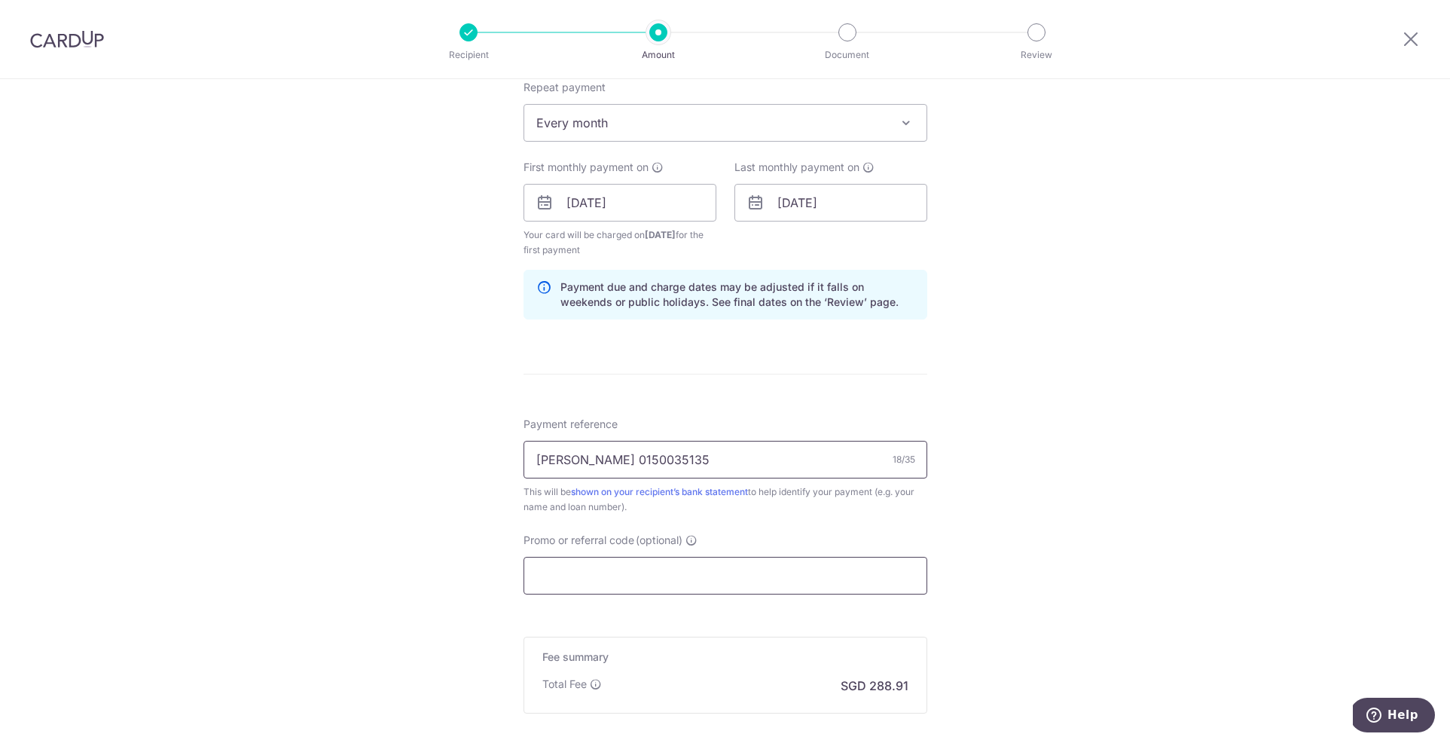
scroll to position [614, 0]
type input "Tiffany 0150035135"
click at [816, 580] on input "Promo or referral code (optional)" at bounding box center [725, 574] width 404 height 38
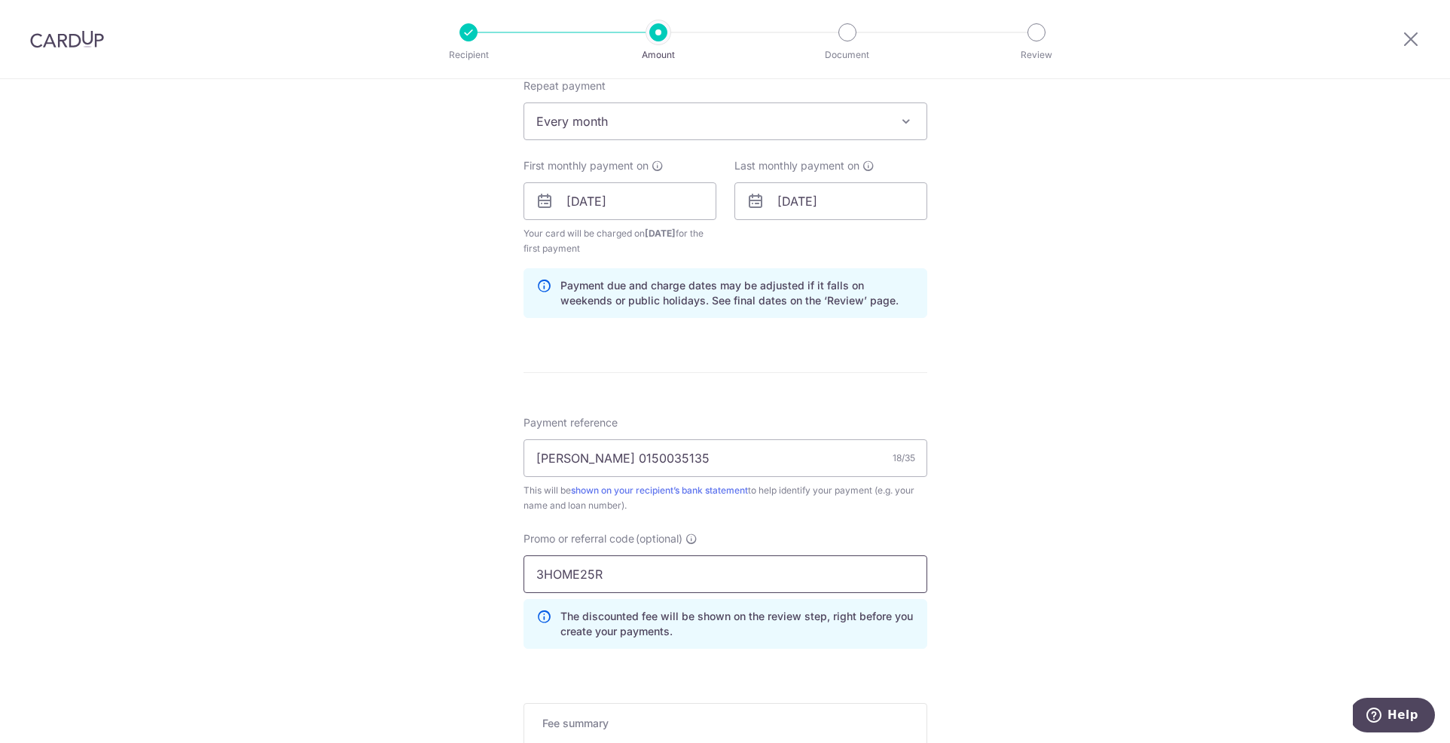
type input "3HOME25R"
click at [1132, 495] on div "Tell us more about your payment Enter payment amount SGD 11,112.00 11112.00 Rec…" at bounding box center [725, 218] width 1450 height 1507
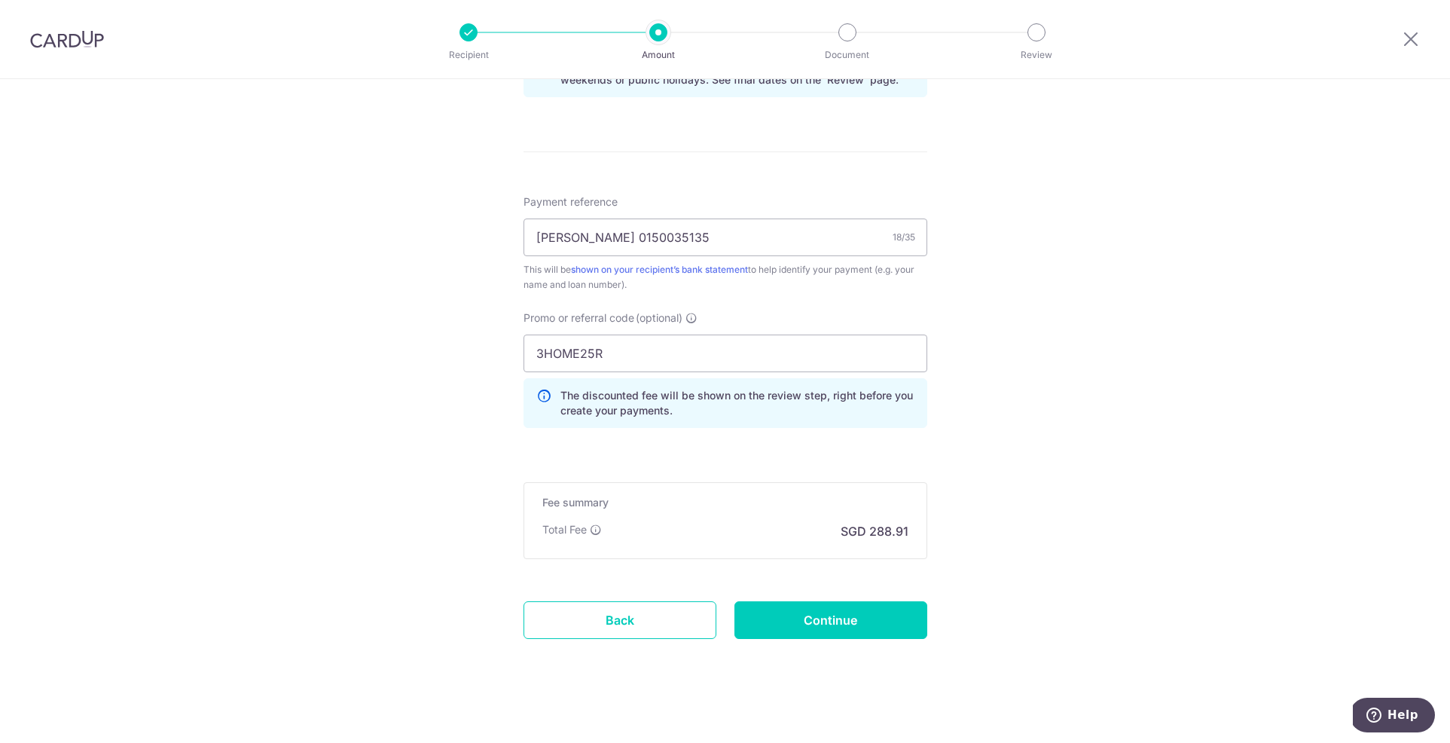
scroll to position [834, 0]
click at [880, 627] on input "Continue" at bounding box center [830, 621] width 193 height 38
type input "Create Schedule"
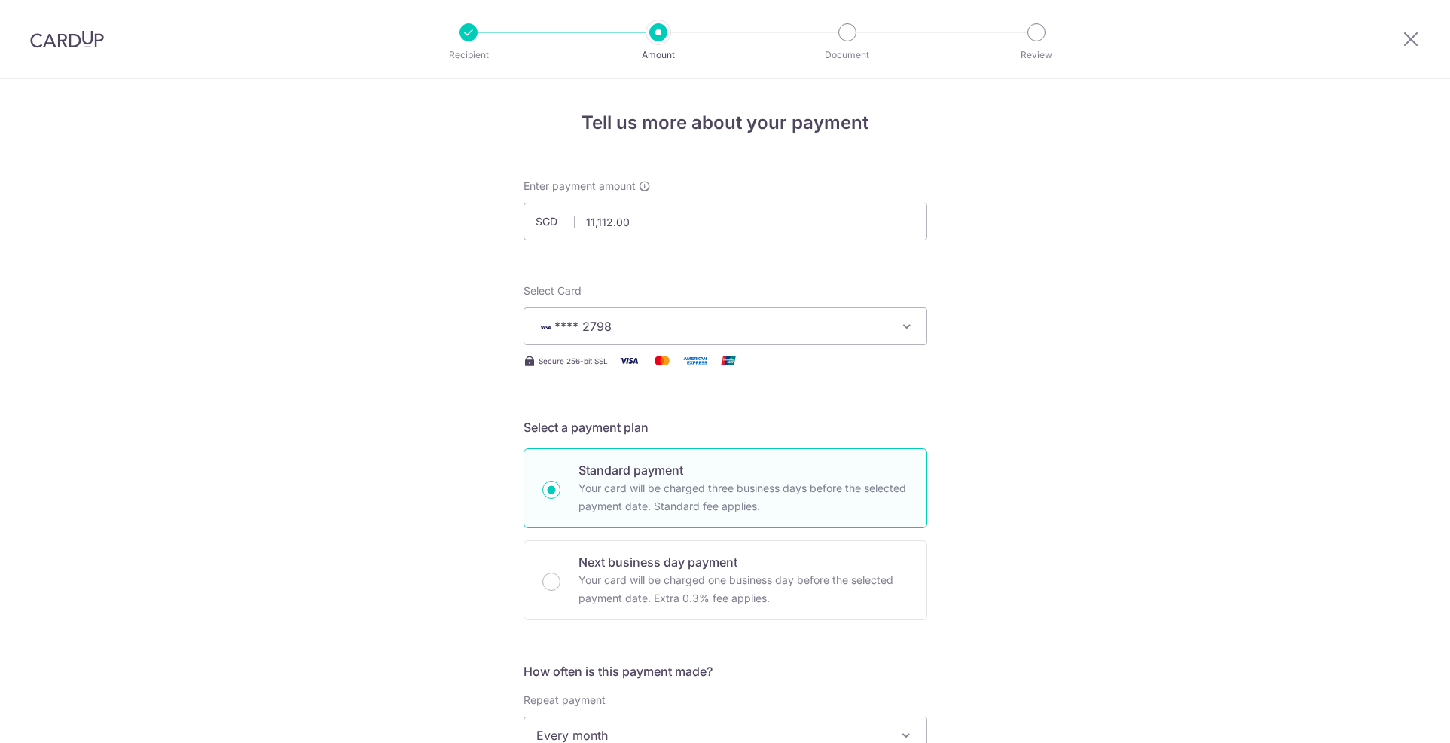
scroll to position [788, 0]
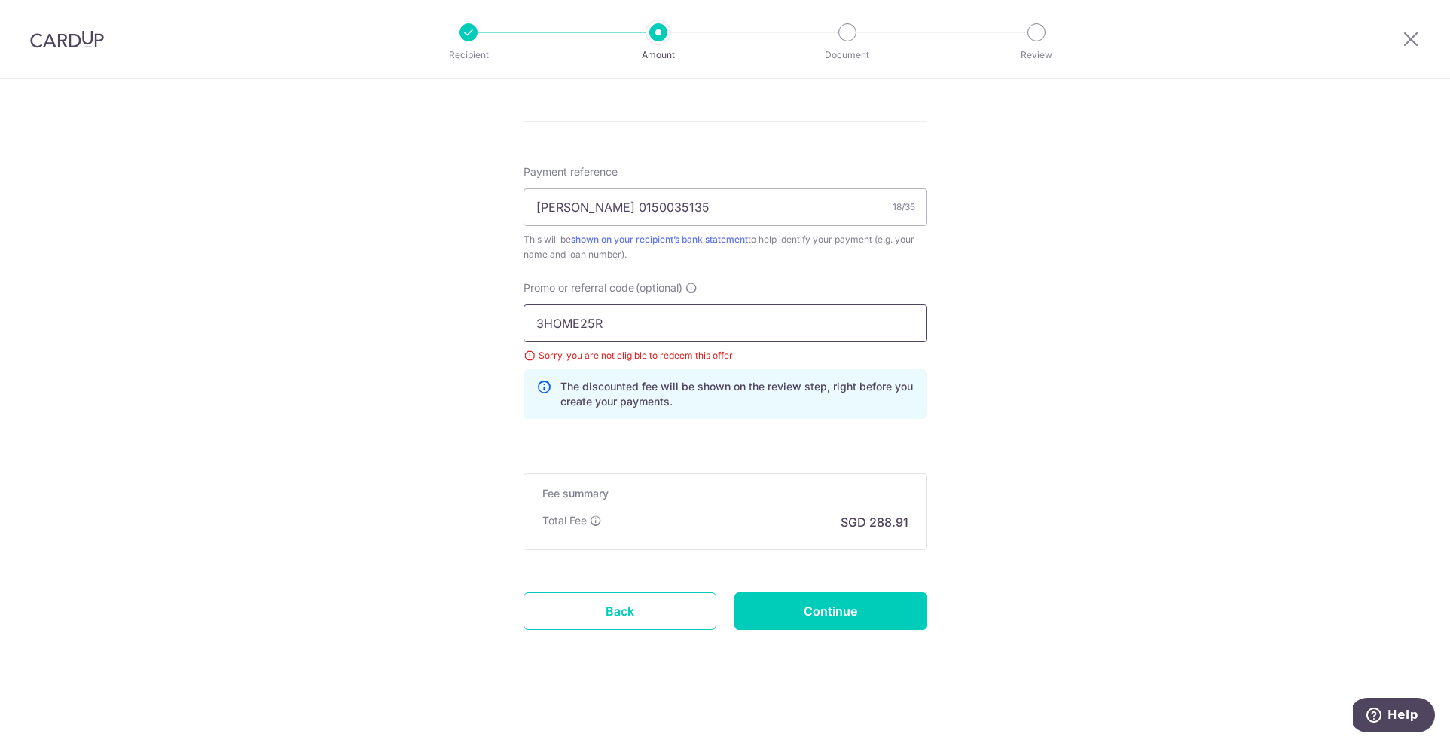
drag, startPoint x: 645, startPoint y: 320, endPoint x: 494, endPoint y: 316, distance: 151.5
click at [494, 316] on div "Tell us more about your payment Enter payment amount SGD 11,112.00 11112.00 Sel…" at bounding box center [725, 16] width 1450 height 1451
type input "OCBC18"
click at [834, 615] on input "Continue" at bounding box center [830, 611] width 193 height 38
type input "Update Schedule"
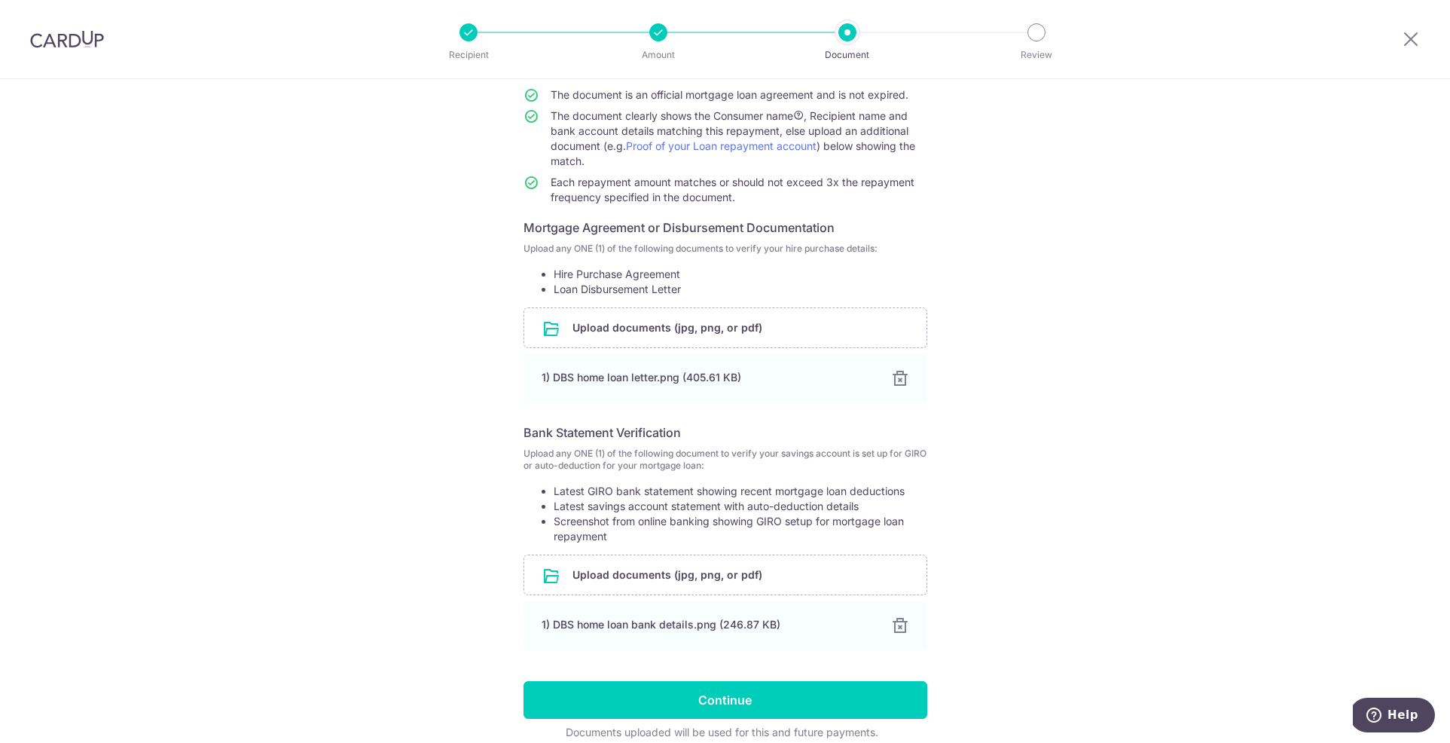
scroll to position [138, 0]
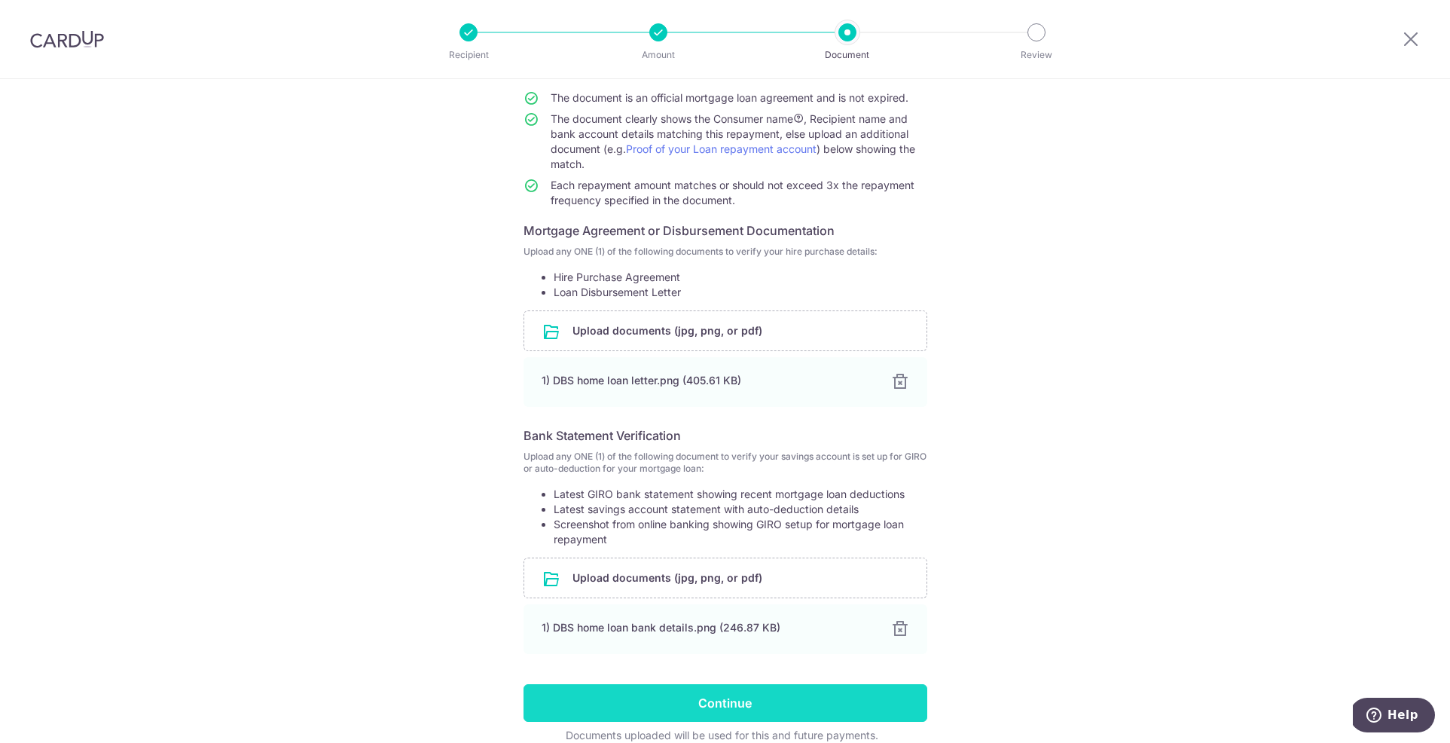
click at [713, 702] on input "Continue" at bounding box center [725, 703] width 404 height 38
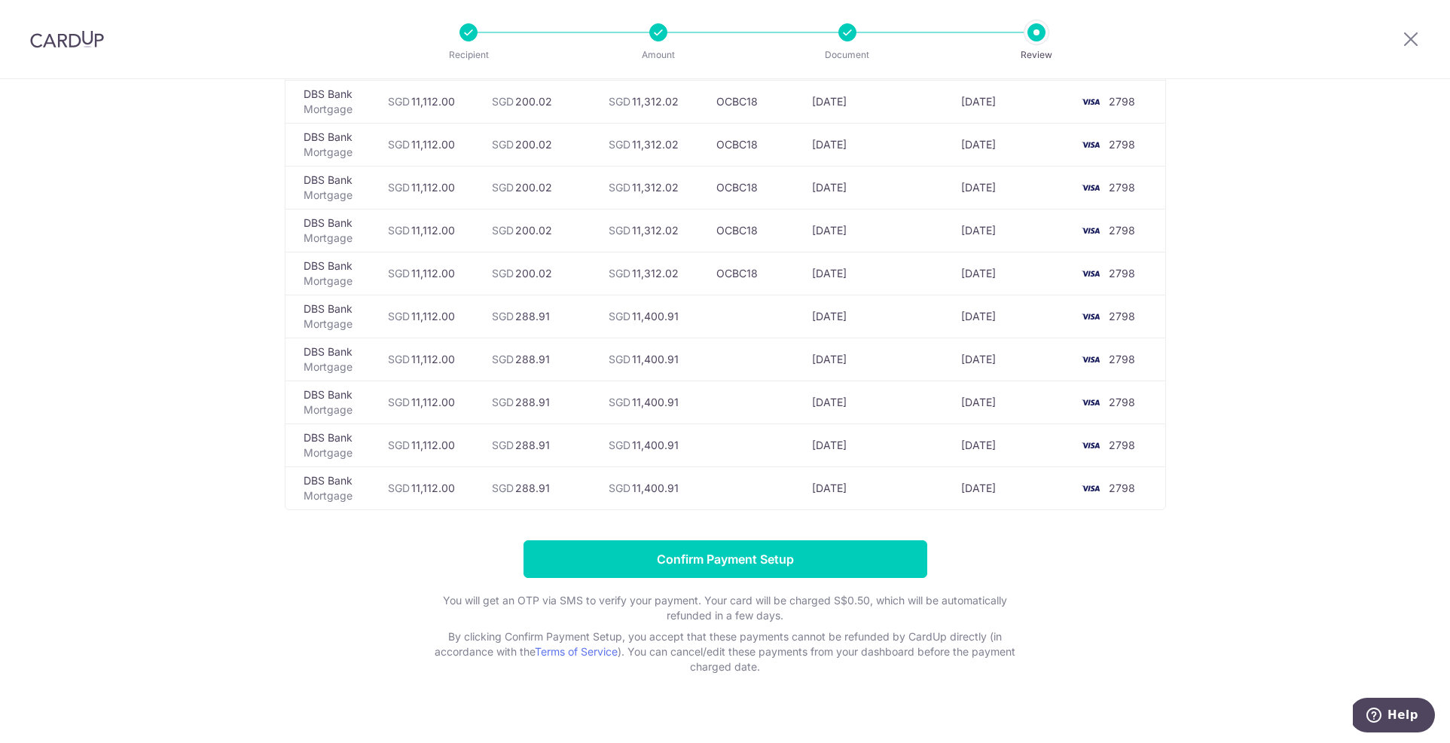
scroll to position [260, 0]
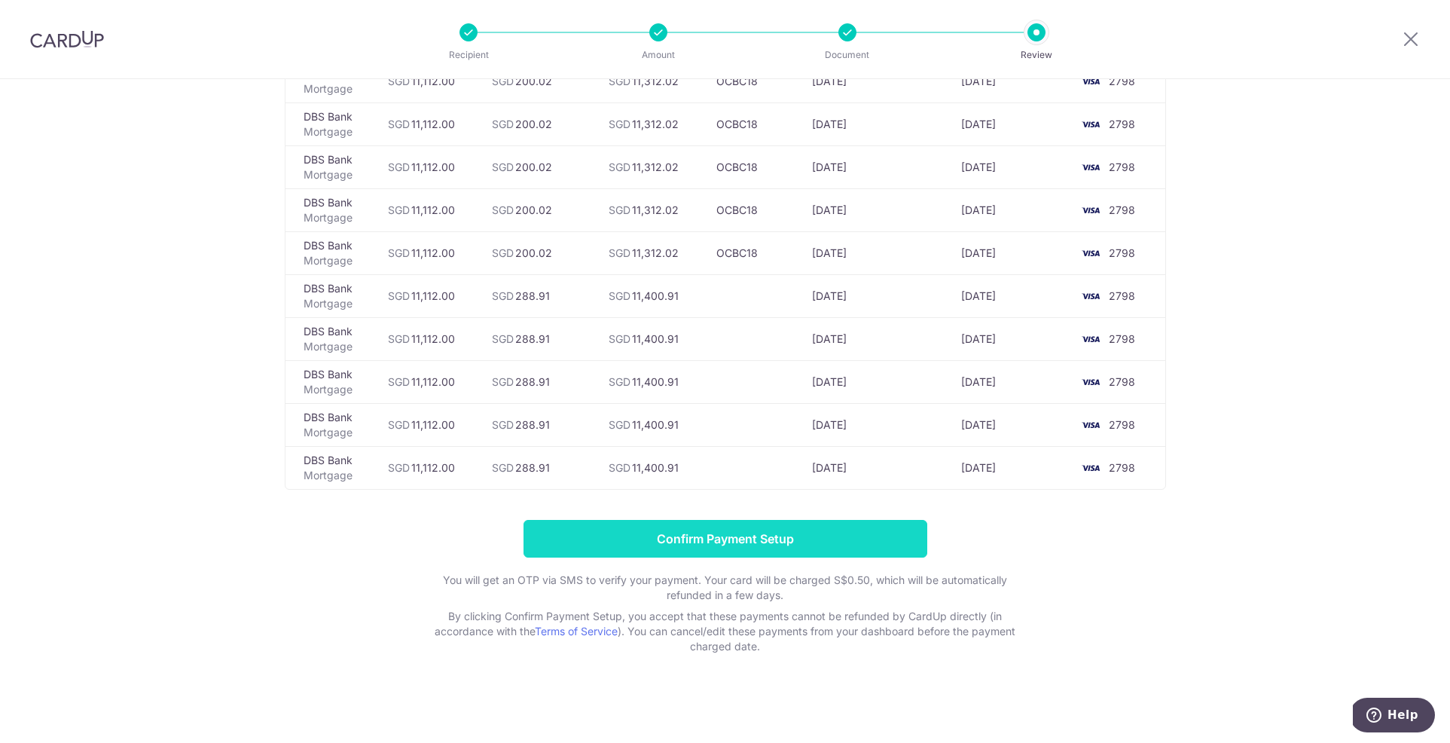
click at [766, 544] on input "Confirm Payment Setup" at bounding box center [725, 539] width 404 height 38
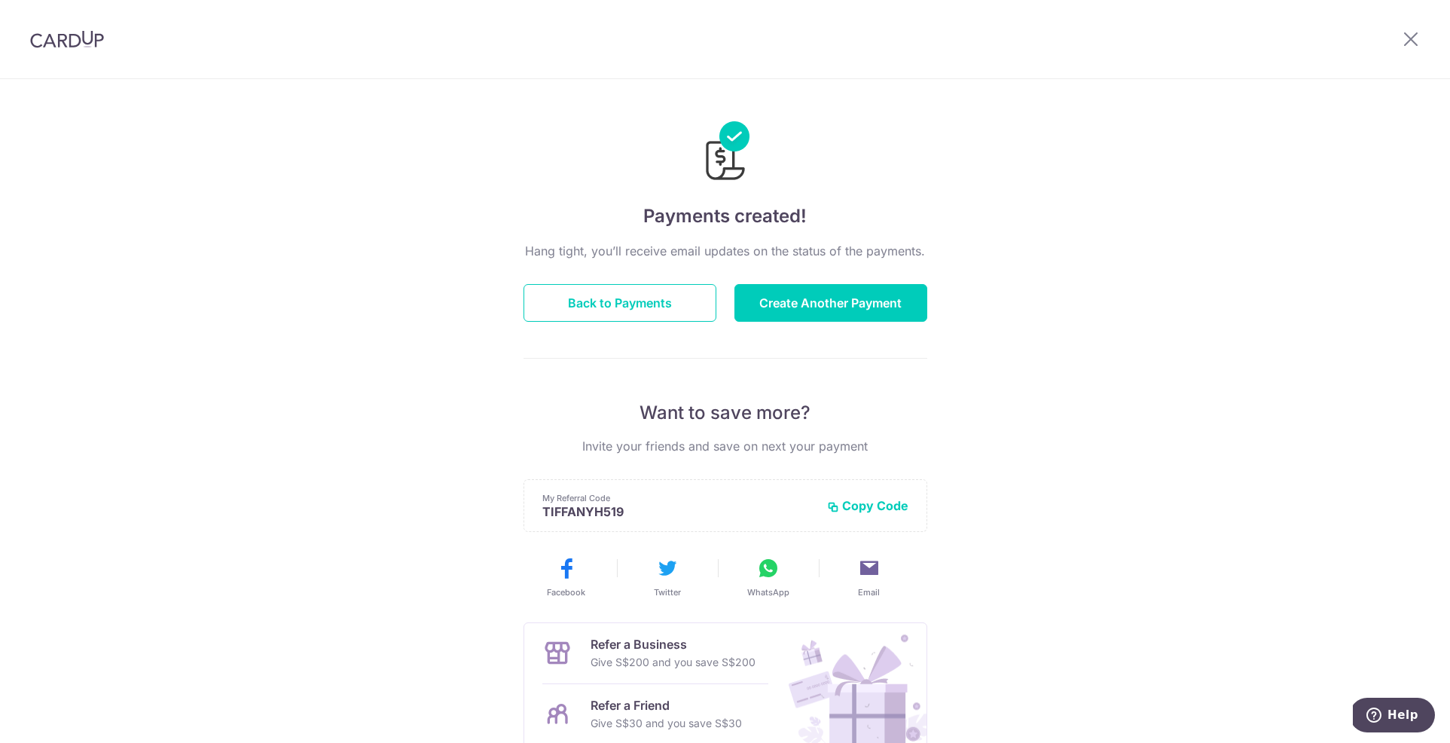
click at [610, 276] on div "Hang tight, you’ll receive email updates on the status of the payments. Back to…" at bounding box center [725, 527] width 404 height 571
click at [622, 289] on button "Back to Payments" at bounding box center [619, 303] width 193 height 38
